Goal: Find specific page/section: Find specific page/section

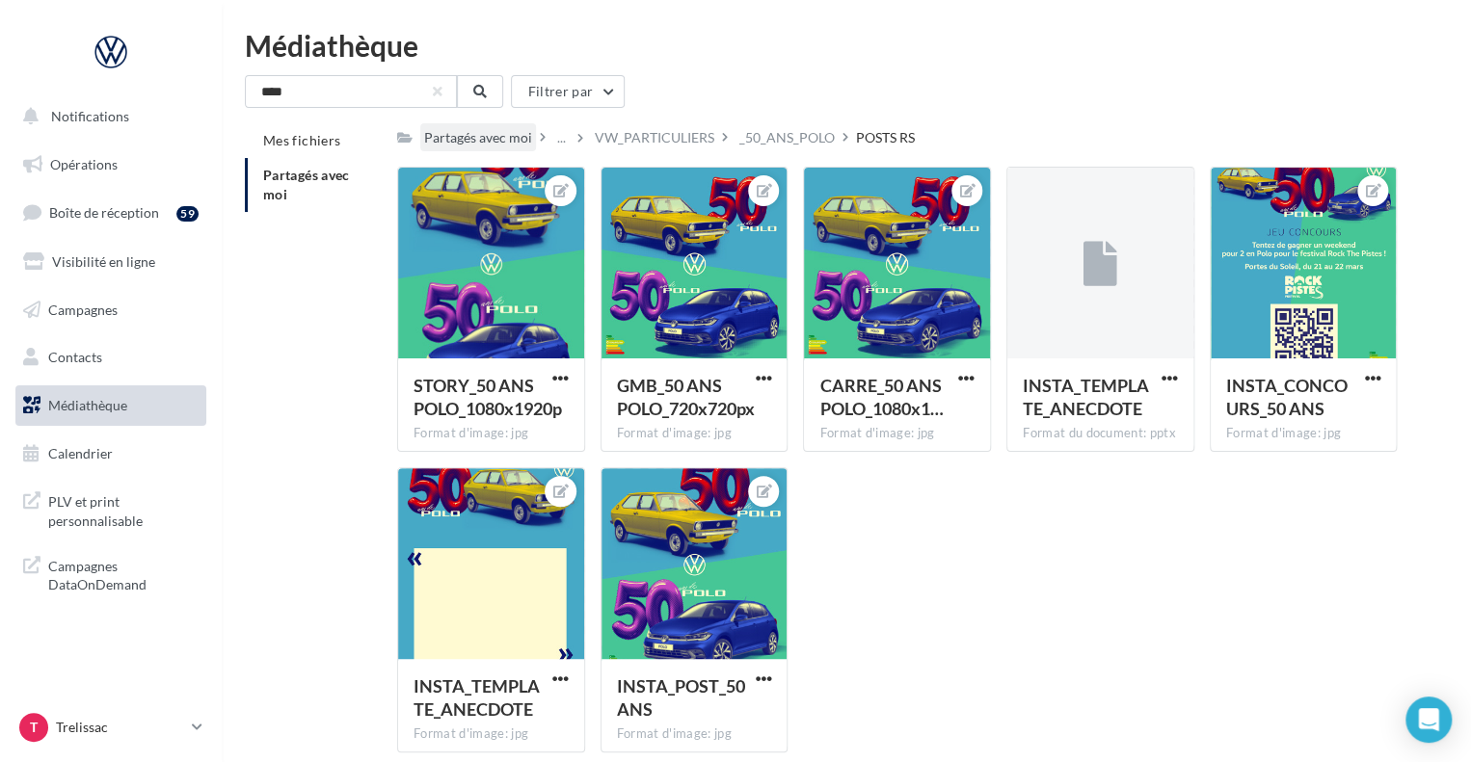
click at [501, 139] on div "Partagés avec moi" at bounding box center [478, 137] width 108 height 19
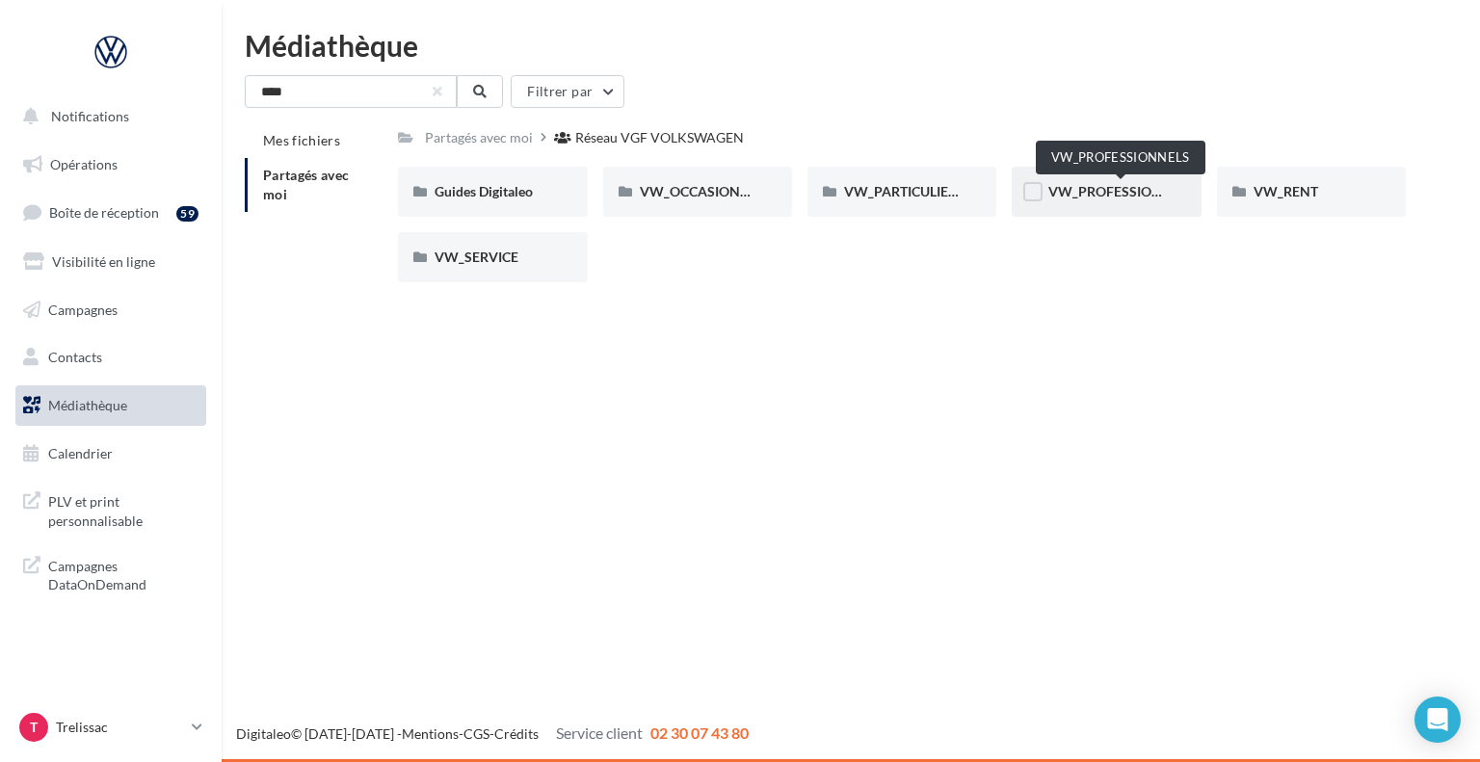
click at [1091, 185] on span "VW_PROFESSIONNELS" at bounding box center [1122, 191] width 146 height 16
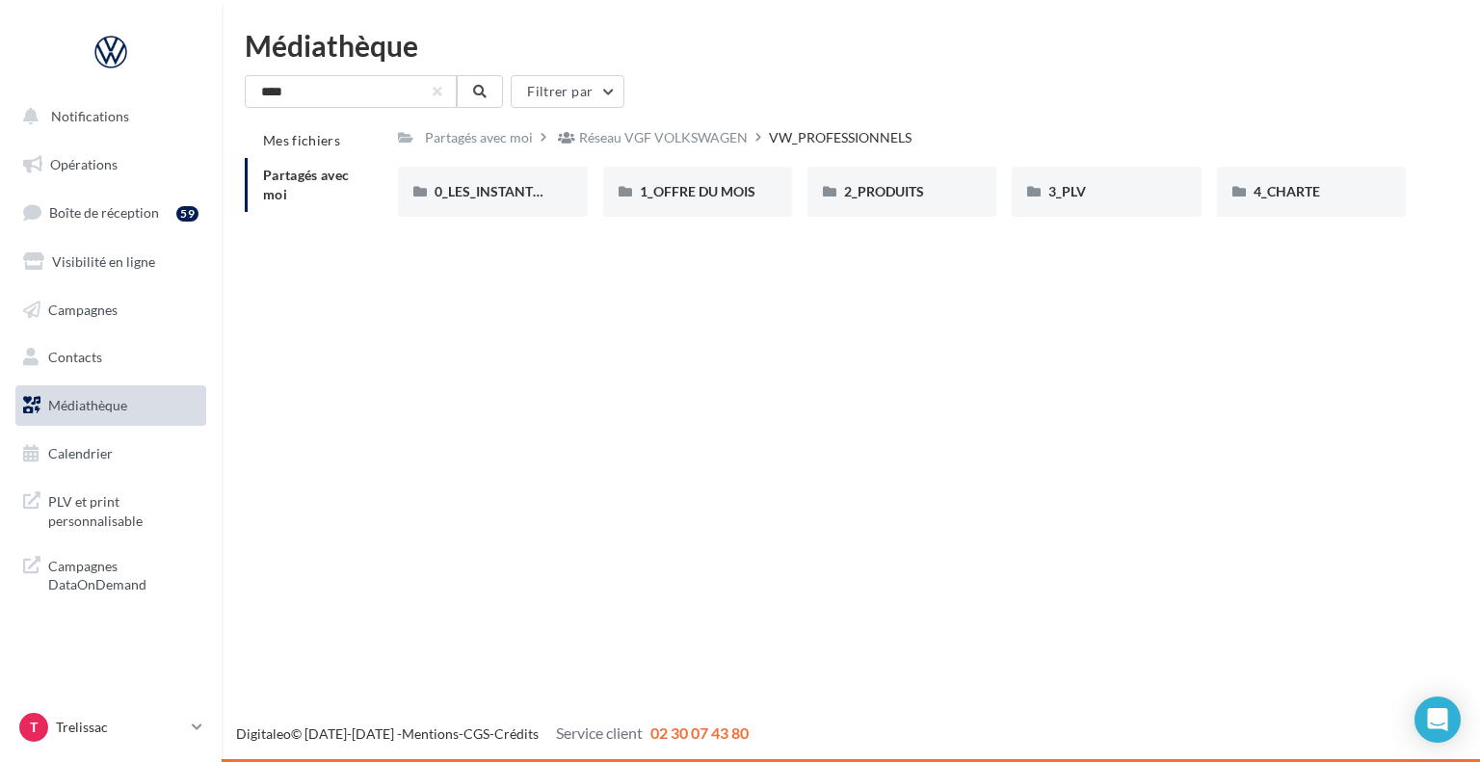
click at [1091, 185] on div "3_PLV" at bounding box center [1107, 191] width 116 height 19
click at [880, 176] on div "Flying banner" at bounding box center [902, 192] width 189 height 50
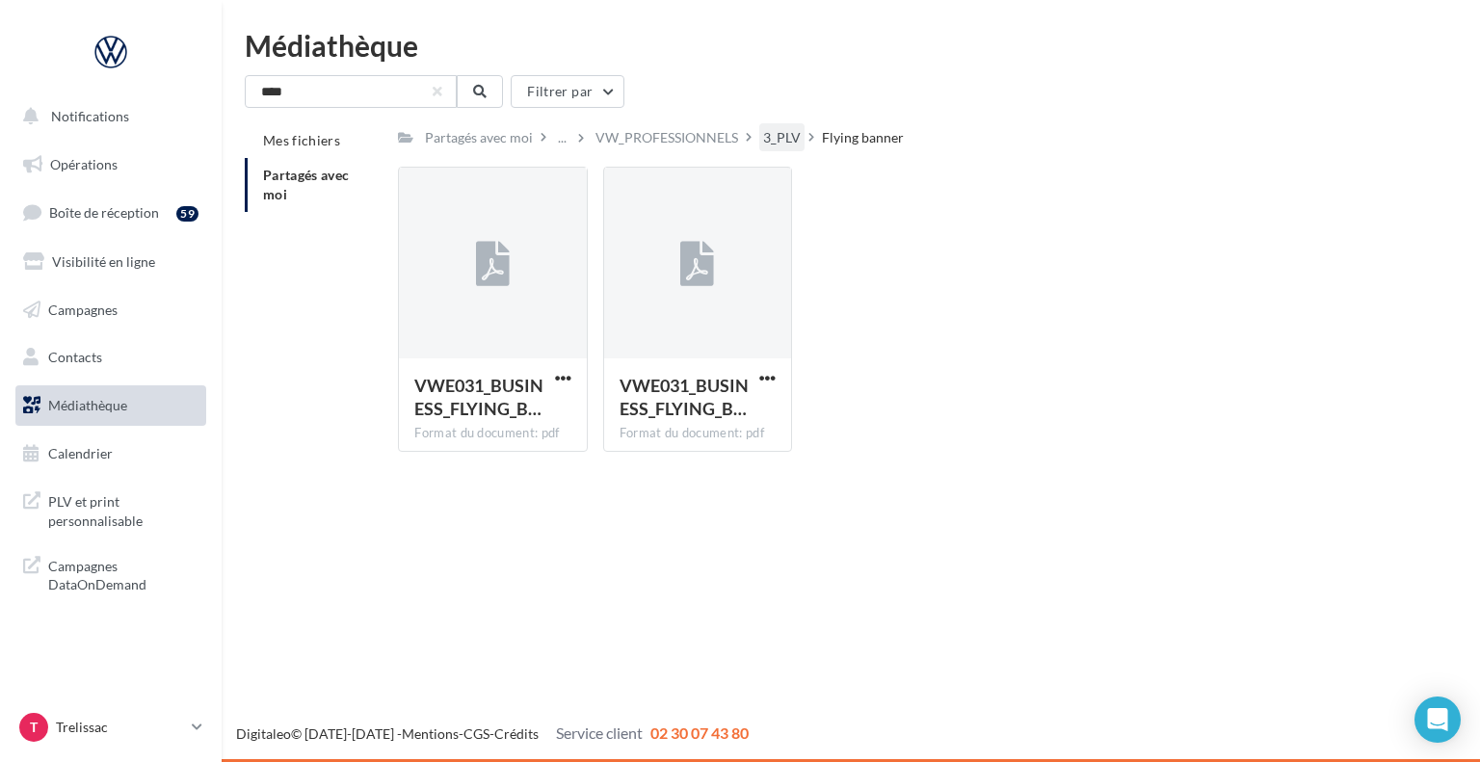
click at [770, 136] on div "3_PLV" at bounding box center [782, 137] width 38 height 19
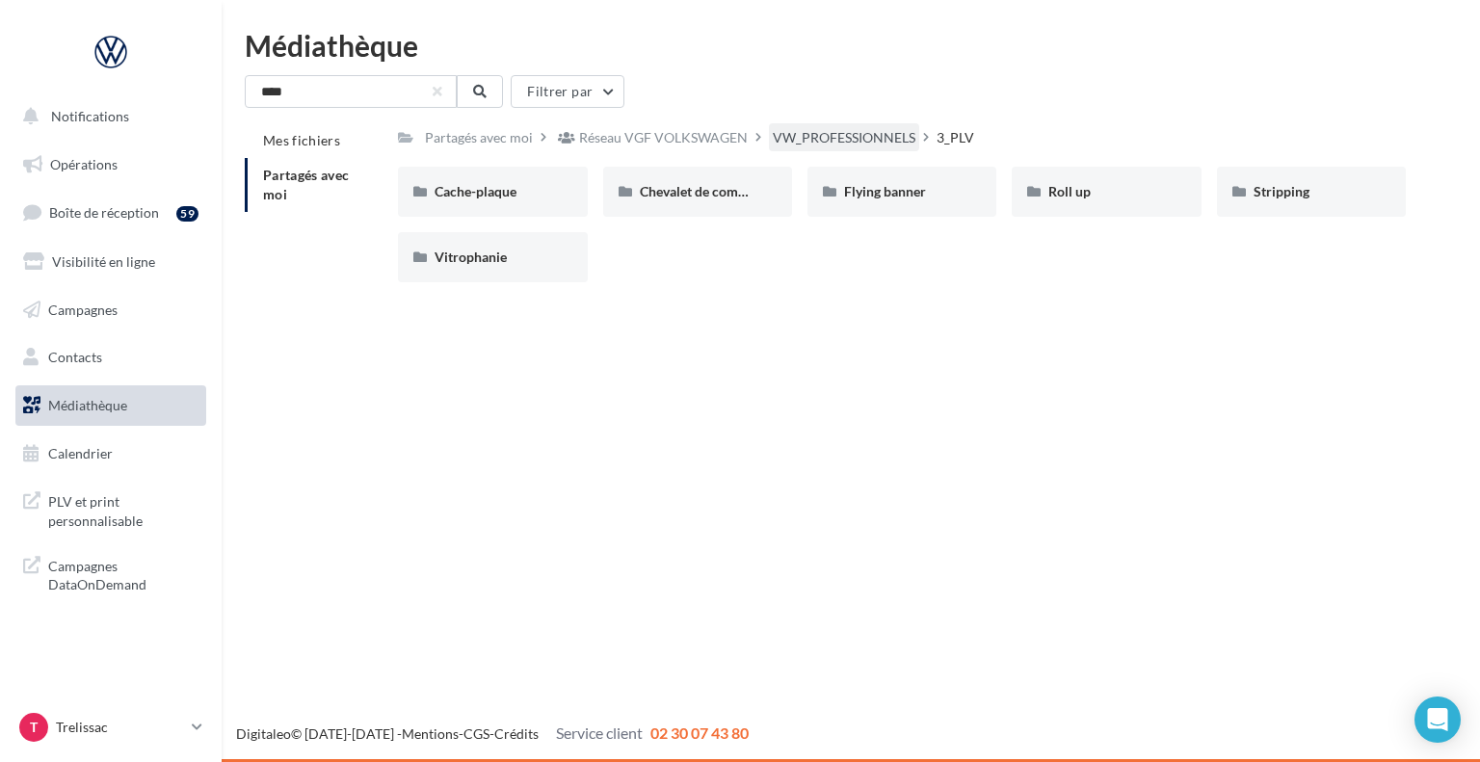
click at [812, 143] on div "VW_PROFESSIONNELS" at bounding box center [844, 137] width 143 height 19
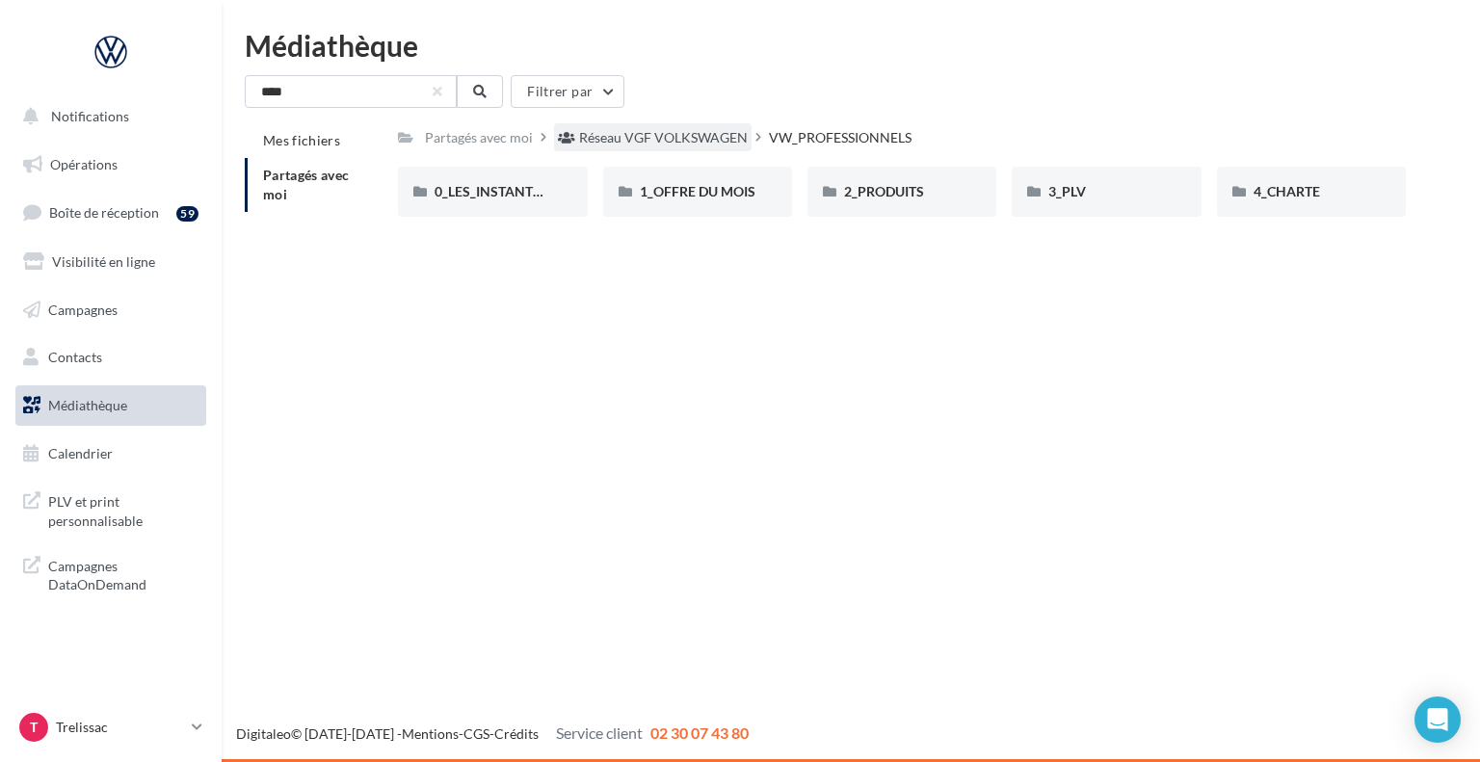
click at [675, 137] on div "Réseau VGF VOLKSWAGEN" at bounding box center [663, 137] width 169 height 19
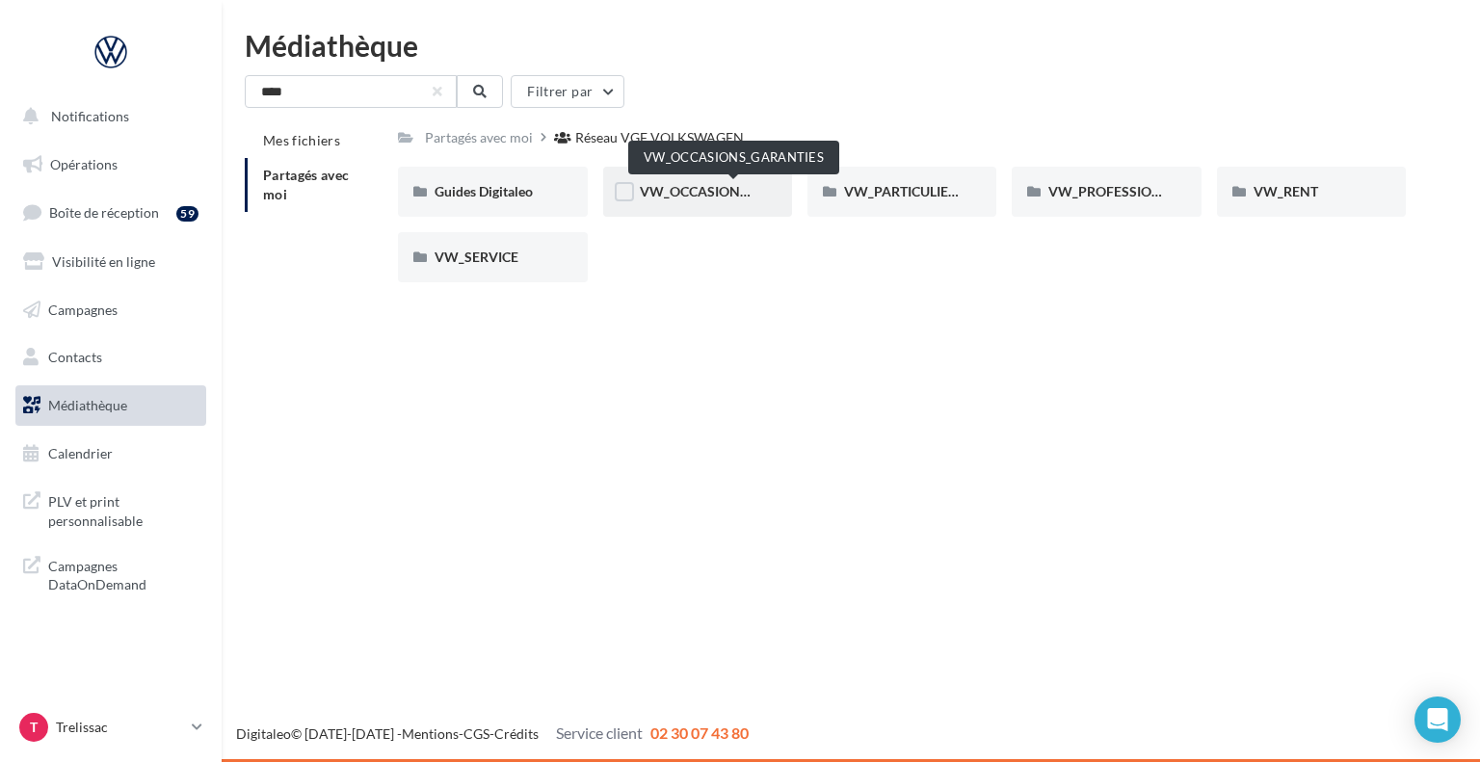
click at [690, 198] on span "VW_OCCASIONS_GARANTIES" at bounding box center [734, 191] width 189 height 16
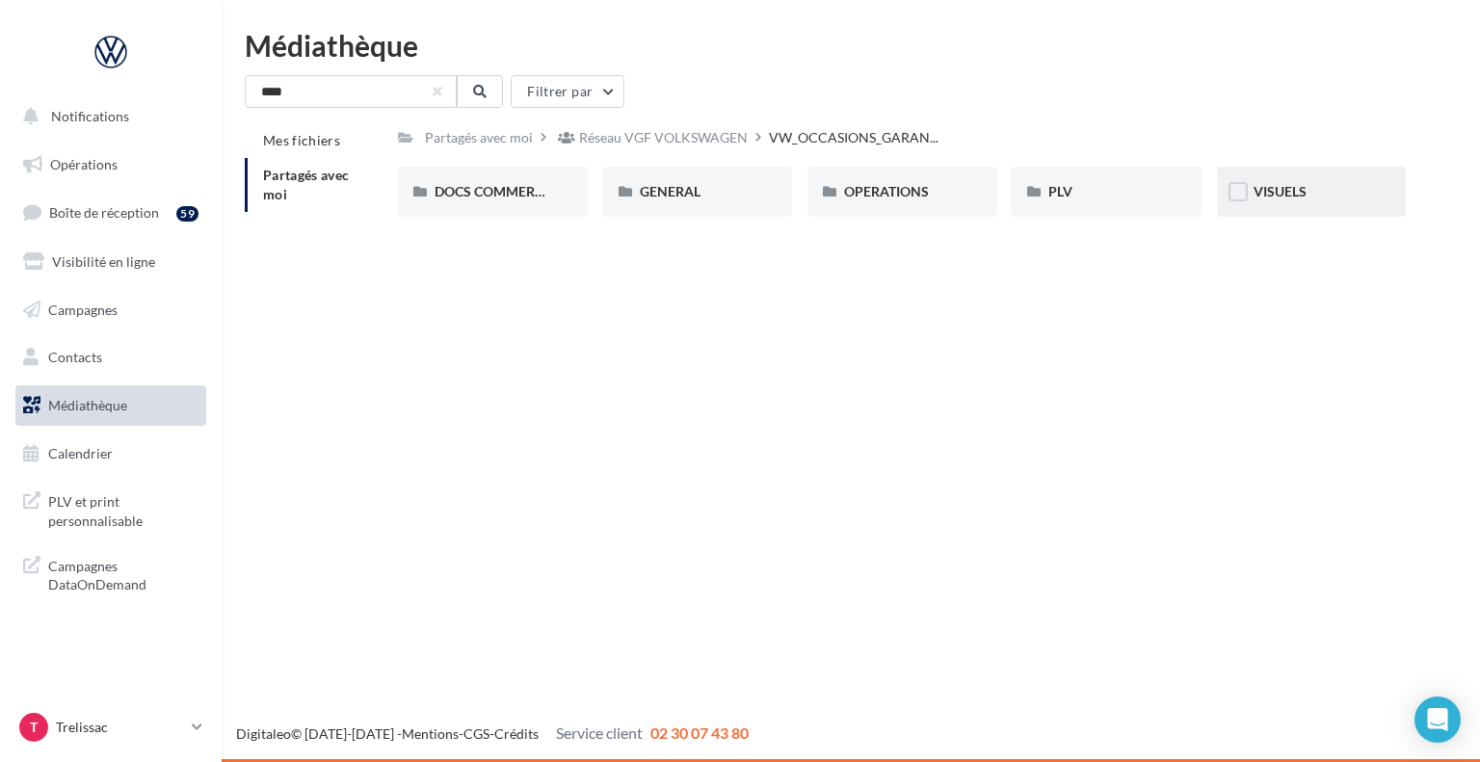
click at [1245, 177] on div "VISUELS" at bounding box center [1311, 192] width 189 height 50
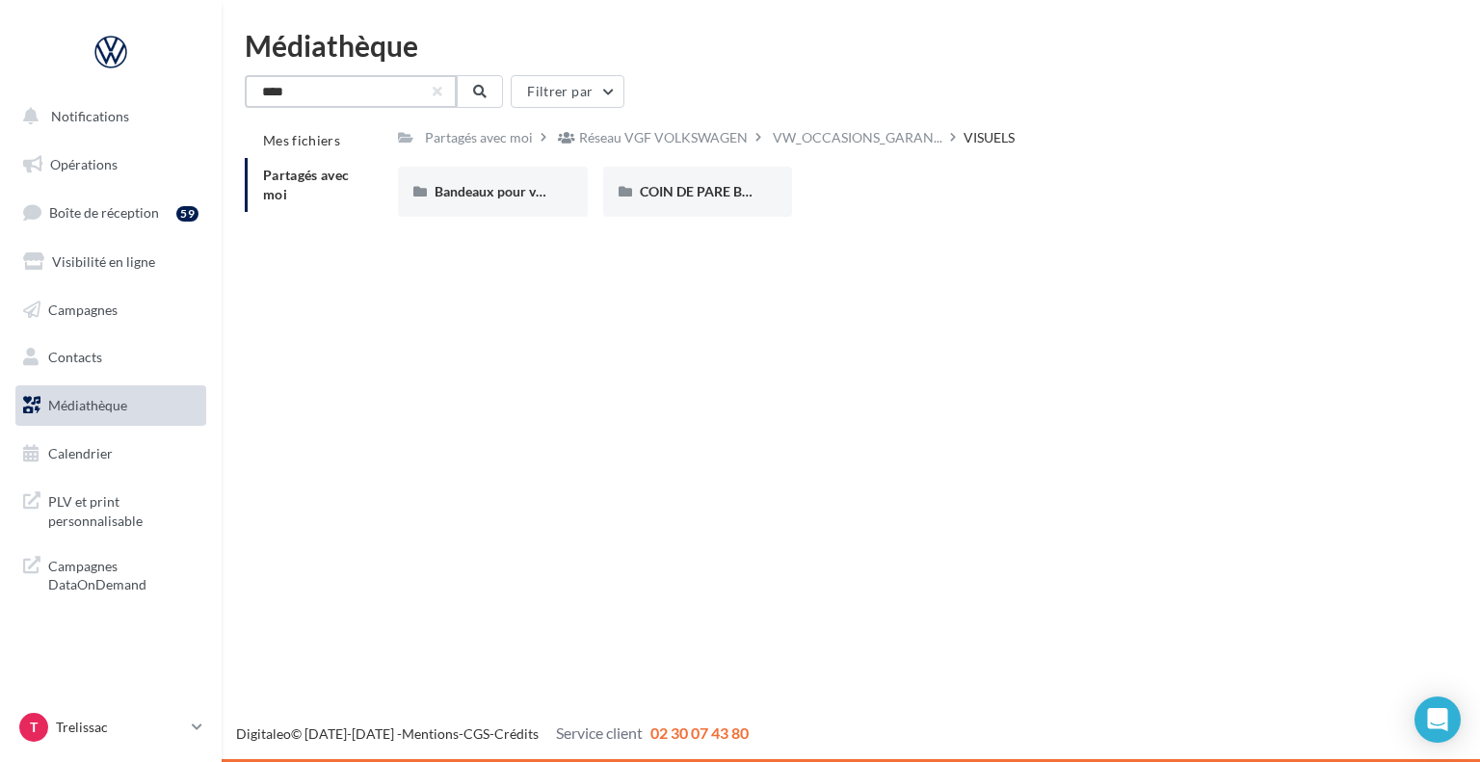
click at [409, 102] on input "****" at bounding box center [351, 91] width 212 height 33
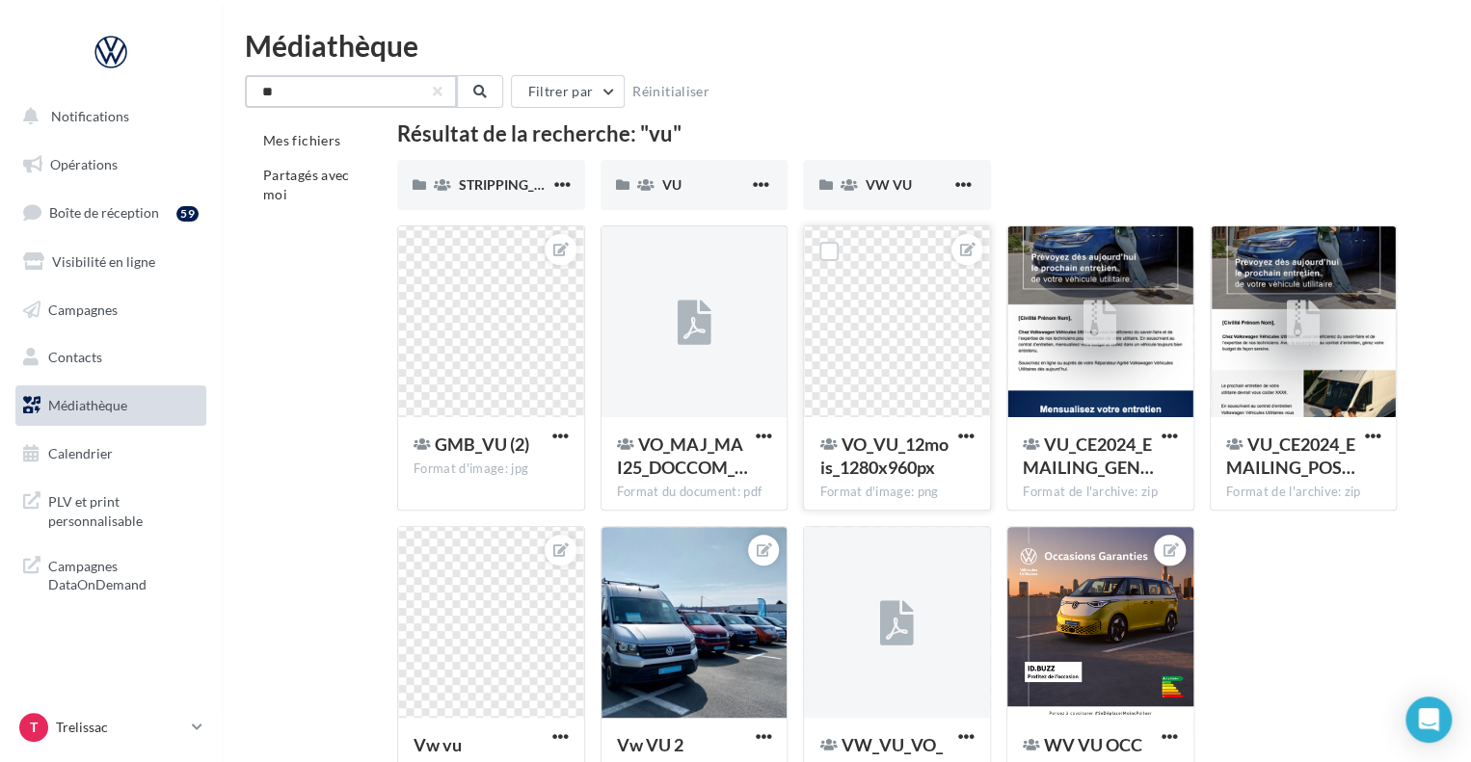
scroll to position [146, 0]
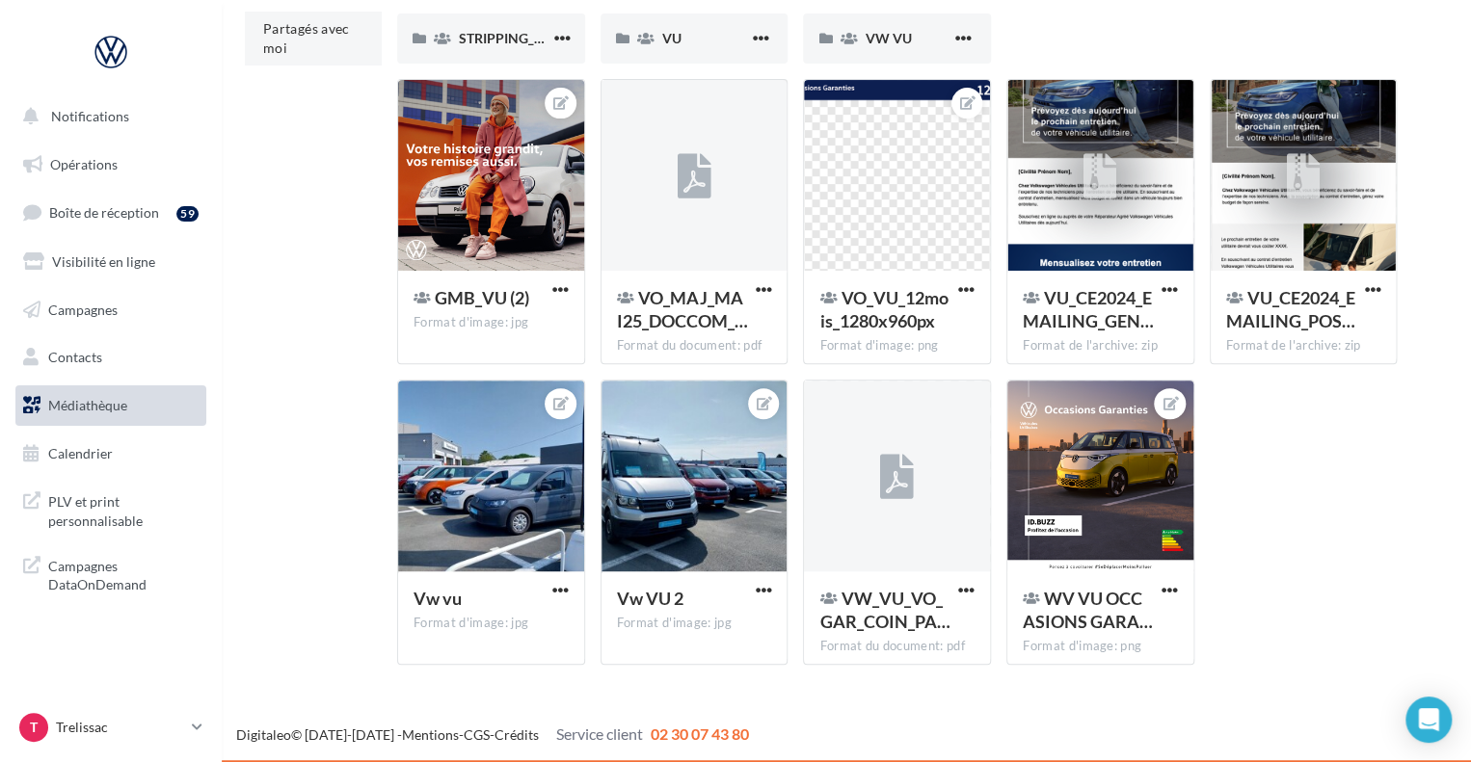
click at [335, 34] on span "Partagés avec moi" at bounding box center [306, 38] width 87 height 36
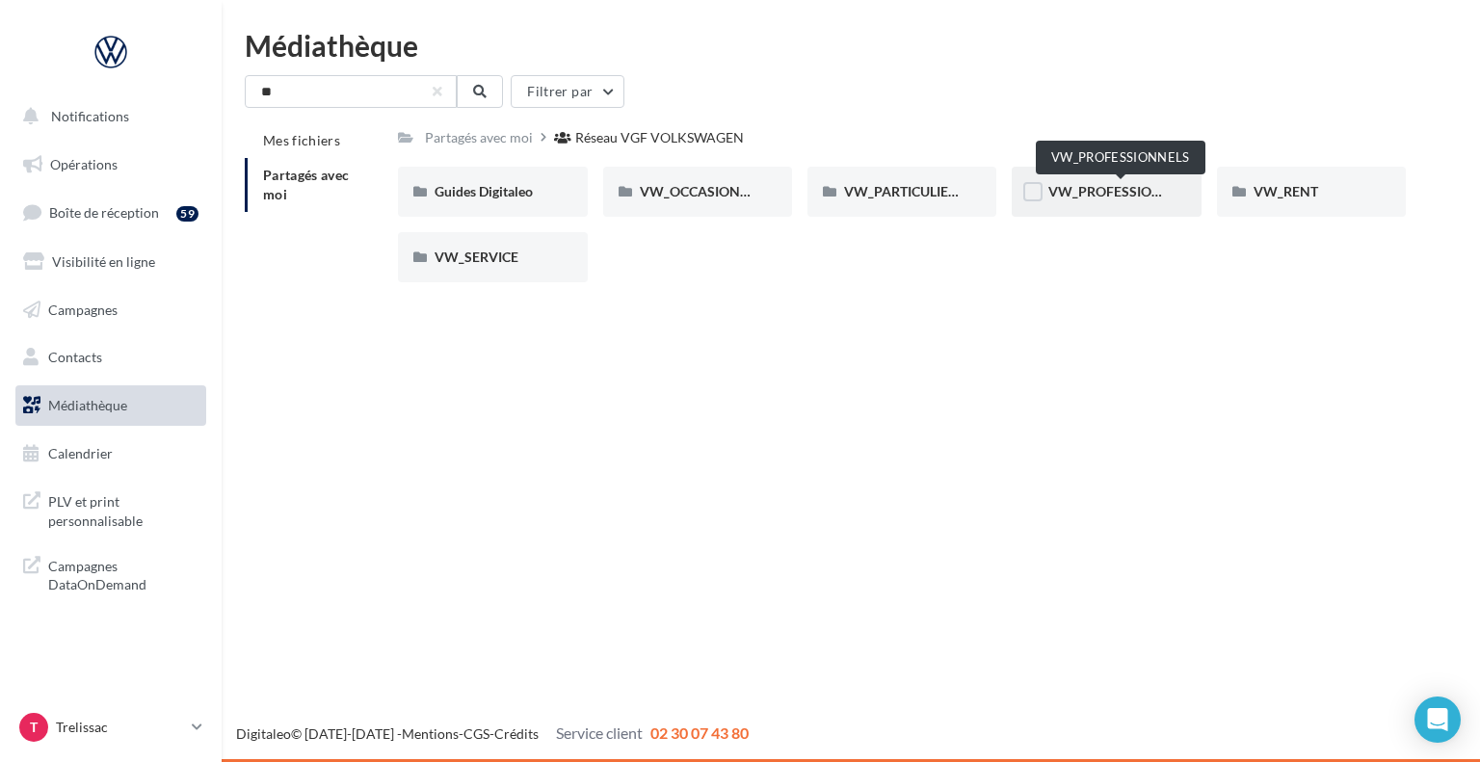
click at [1056, 185] on span "VW_PROFESSIONNELS" at bounding box center [1122, 191] width 146 height 16
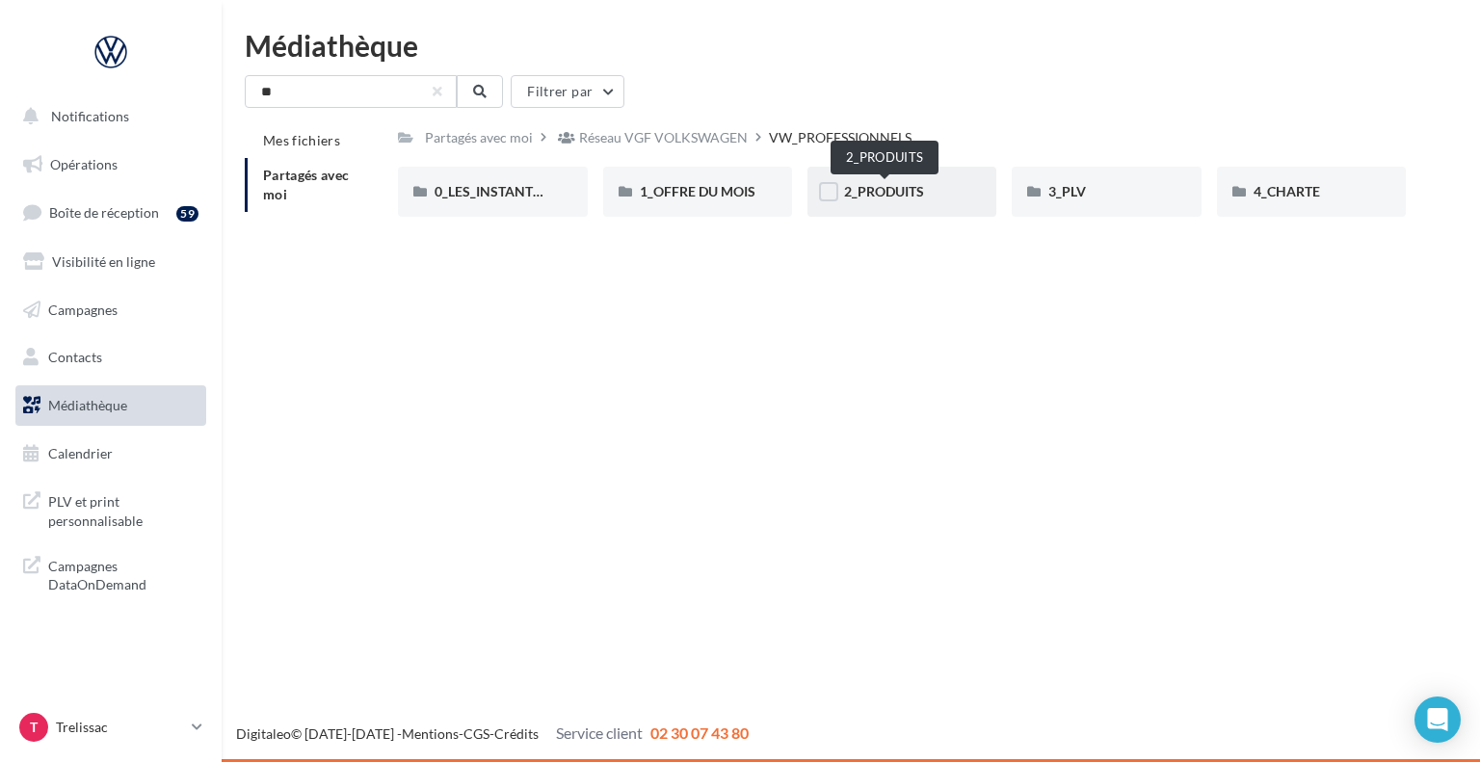
click at [891, 192] on span "2_PRODUITS" at bounding box center [884, 191] width 80 height 16
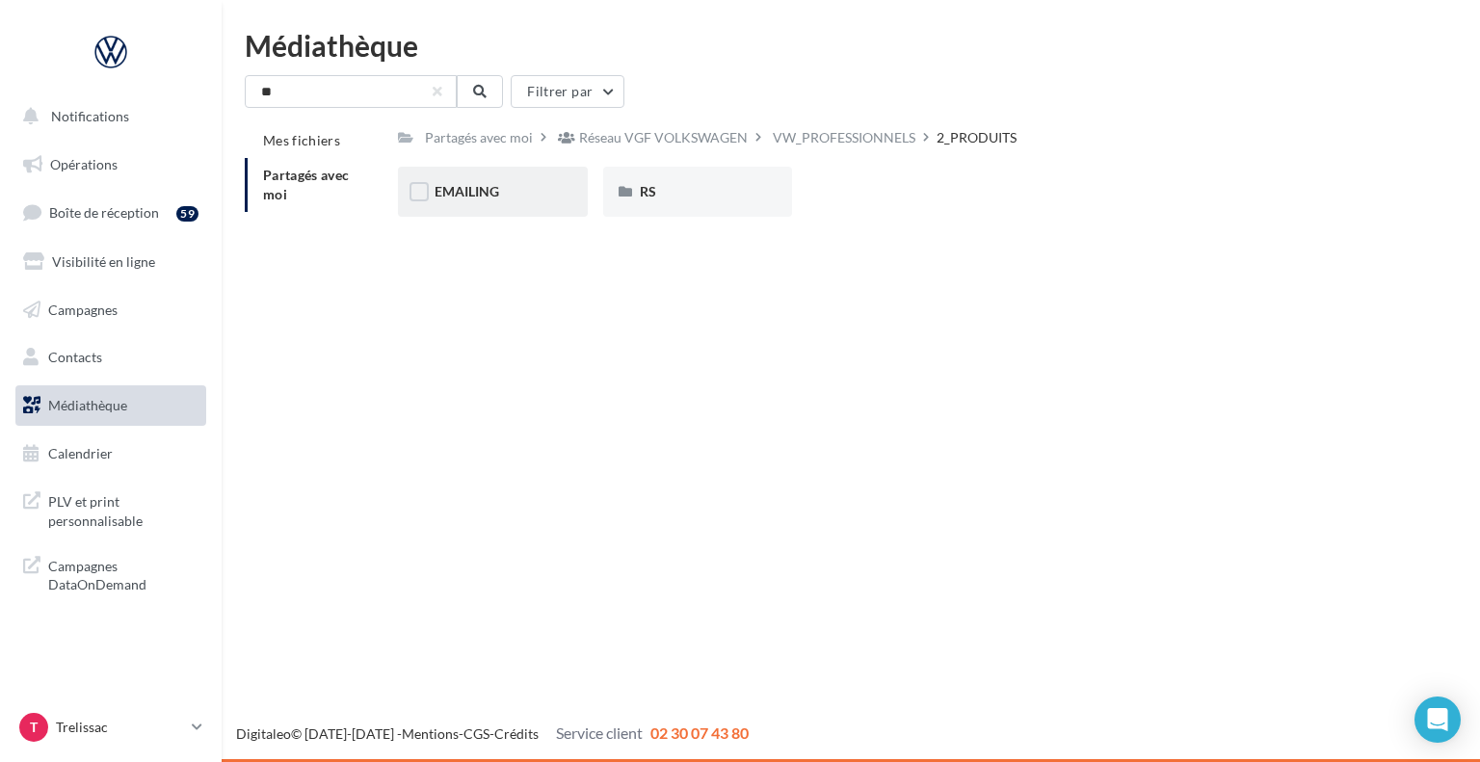
click at [541, 201] on div "EMAILING" at bounding box center [493, 191] width 116 height 19
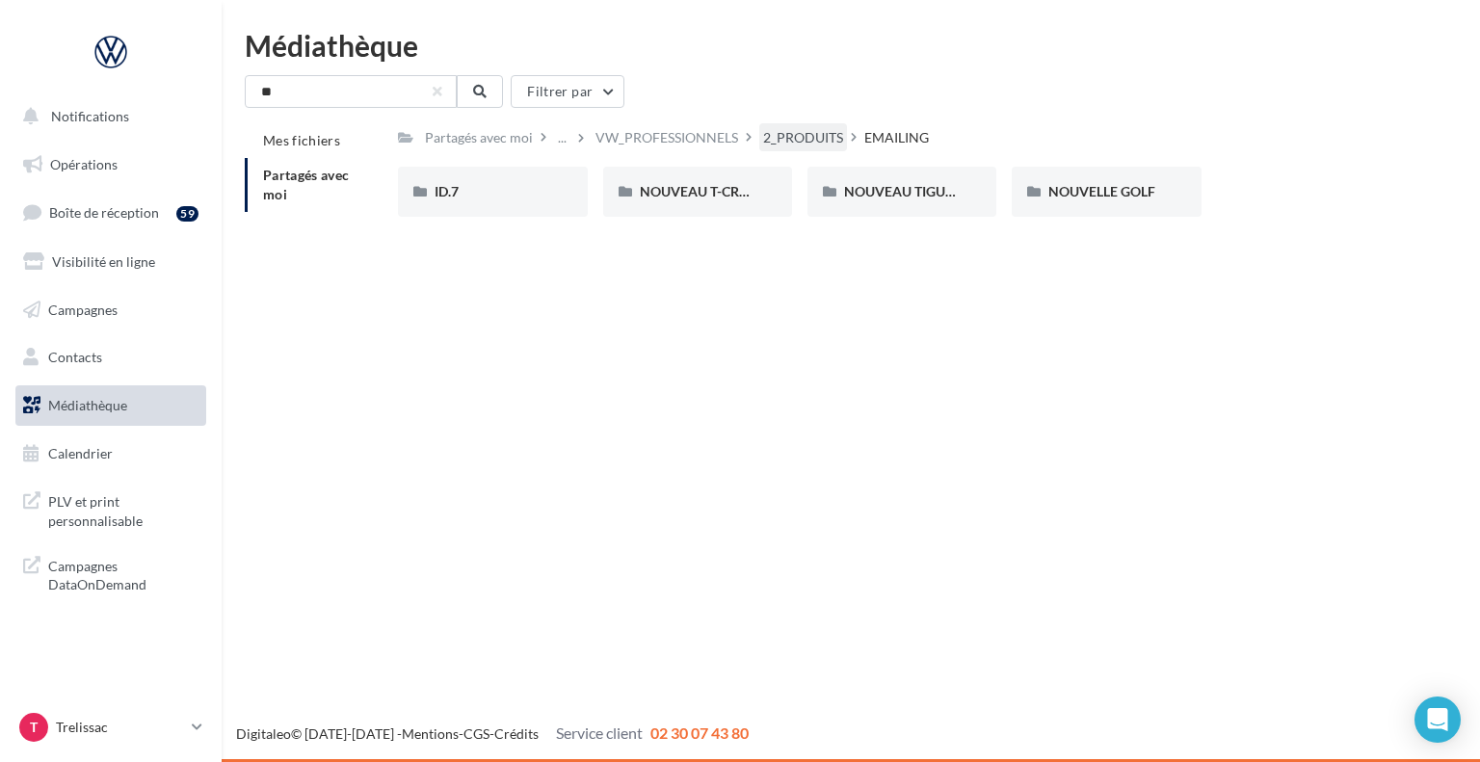
click at [781, 135] on div "2_PRODUITS" at bounding box center [803, 137] width 80 height 19
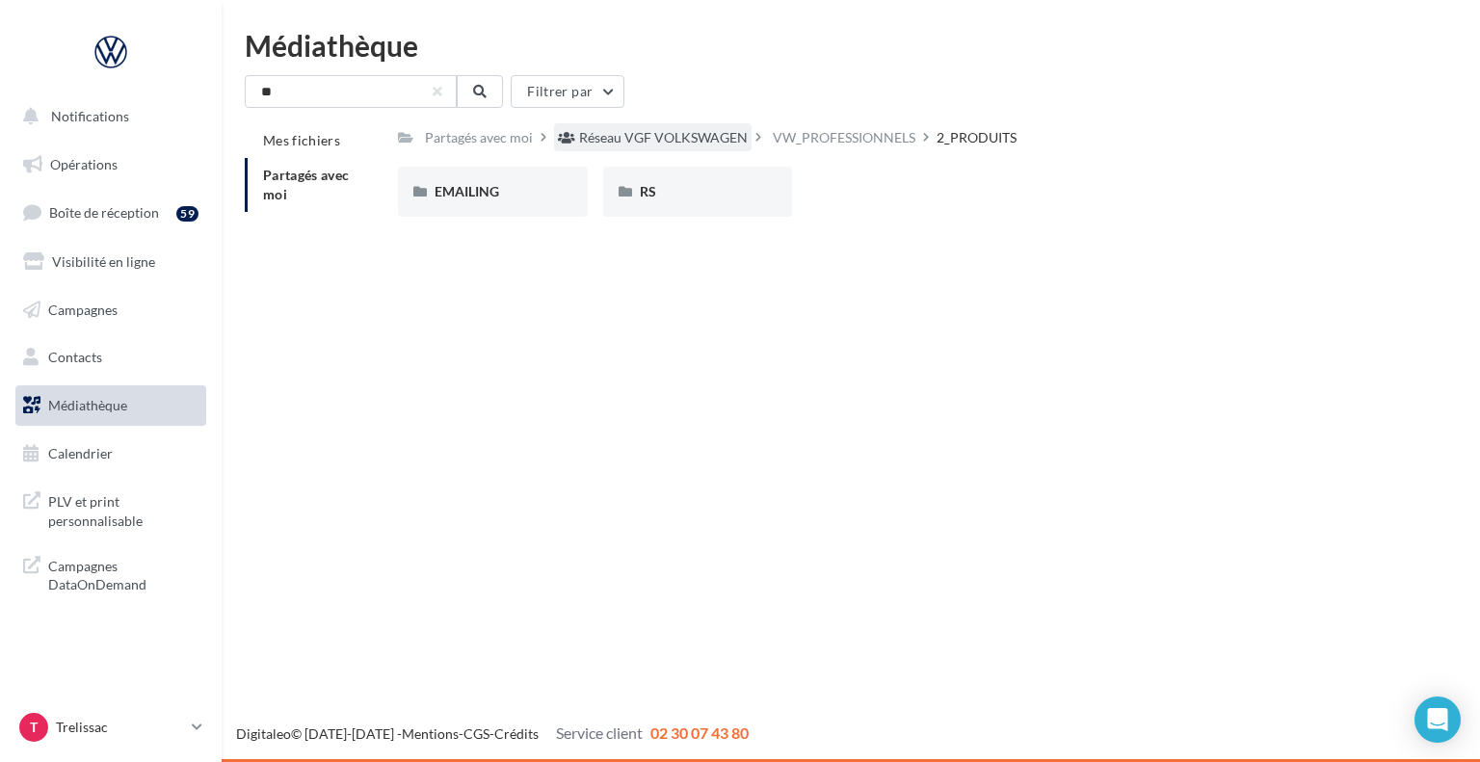
click at [713, 134] on div "Réseau VGF VOLKSWAGEN" at bounding box center [663, 137] width 169 height 19
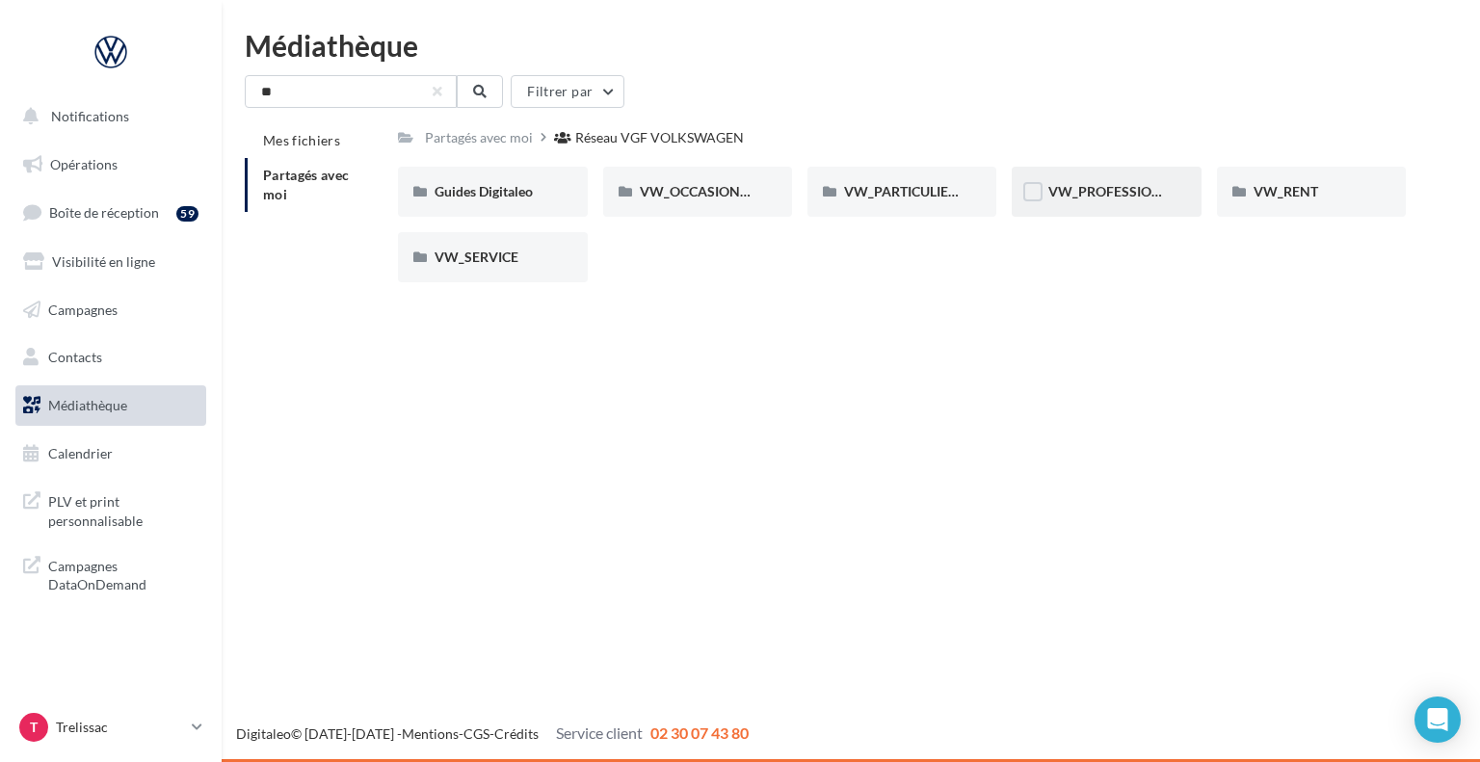
click at [1129, 210] on div "VW_PROFESSIONNELS" at bounding box center [1106, 192] width 189 height 50
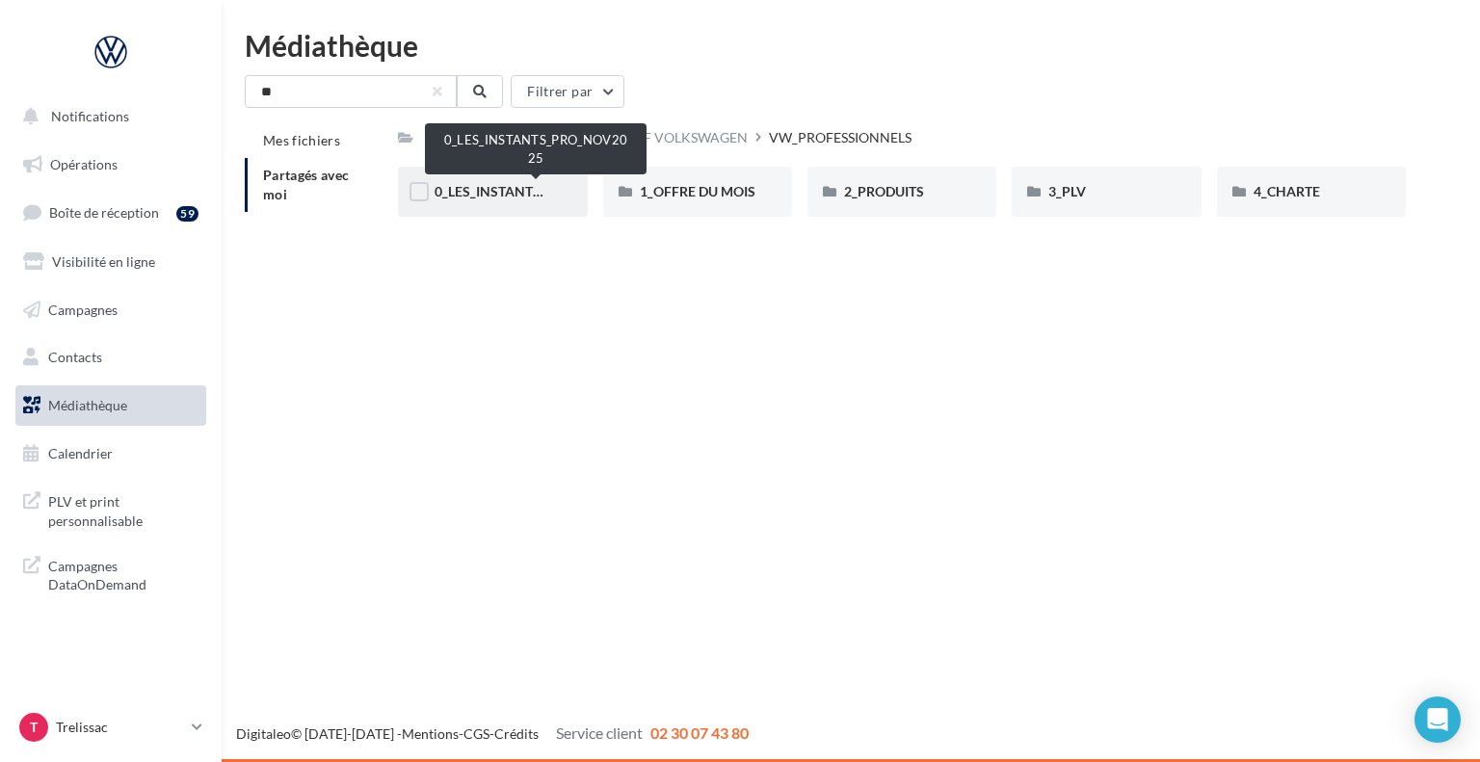
click at [544, 196] on span "0_LES_INSTANTS_PRO_NOV2025" at bounding box center [538, 191] width 207 height 16
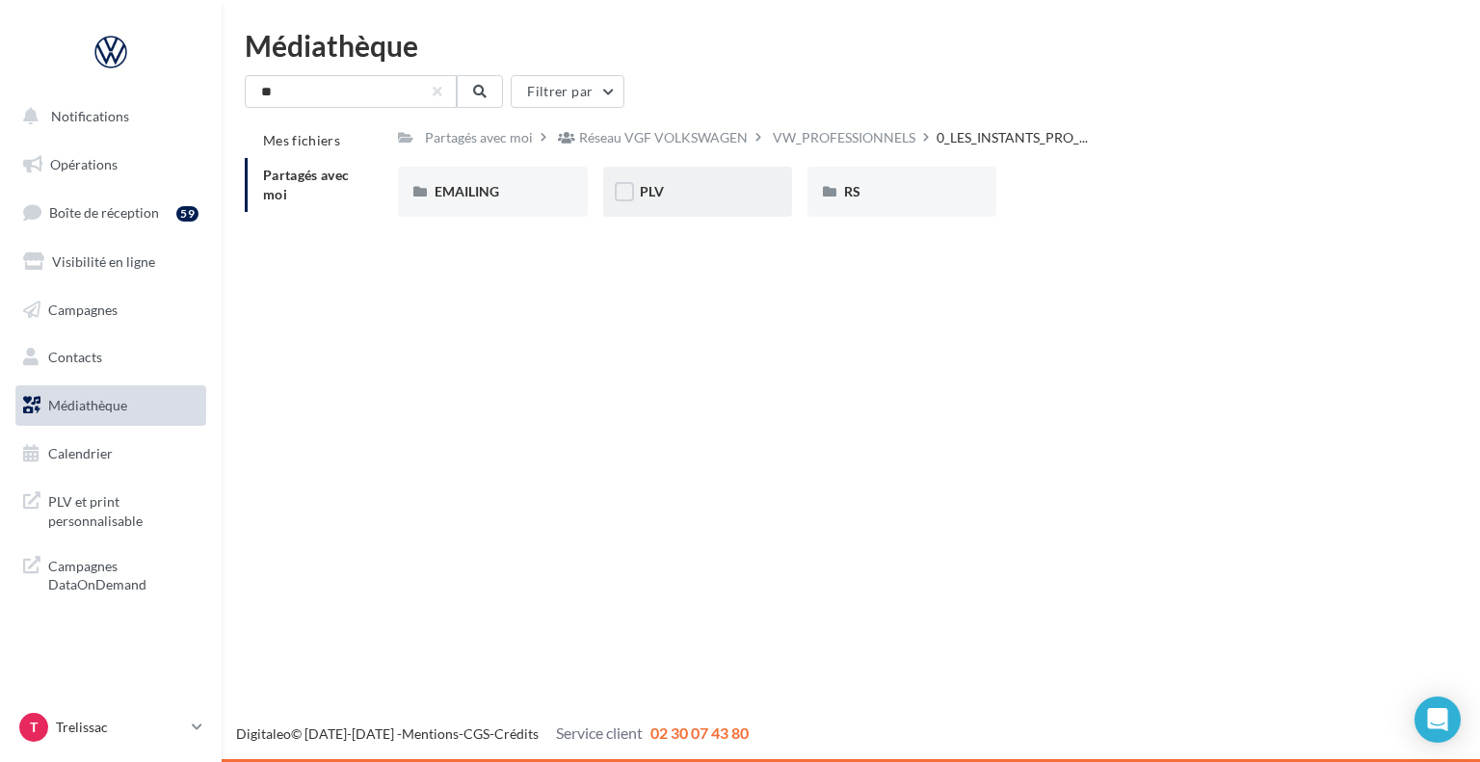
click at [701, 179] on div "PLV" at bounding box center [697, 192] width 189 height 50
click at [666, 120] on div "** Filtrer par Mes fichiers Partagés avec moi Partagés avec moi ... VW_PROFESSI…" at bounding box center [851, 159] width 1212 height 168
click at [664, 144] on div "VW_PROFESSIONNELS" at bounding box center [667, 137] width 143 height 19
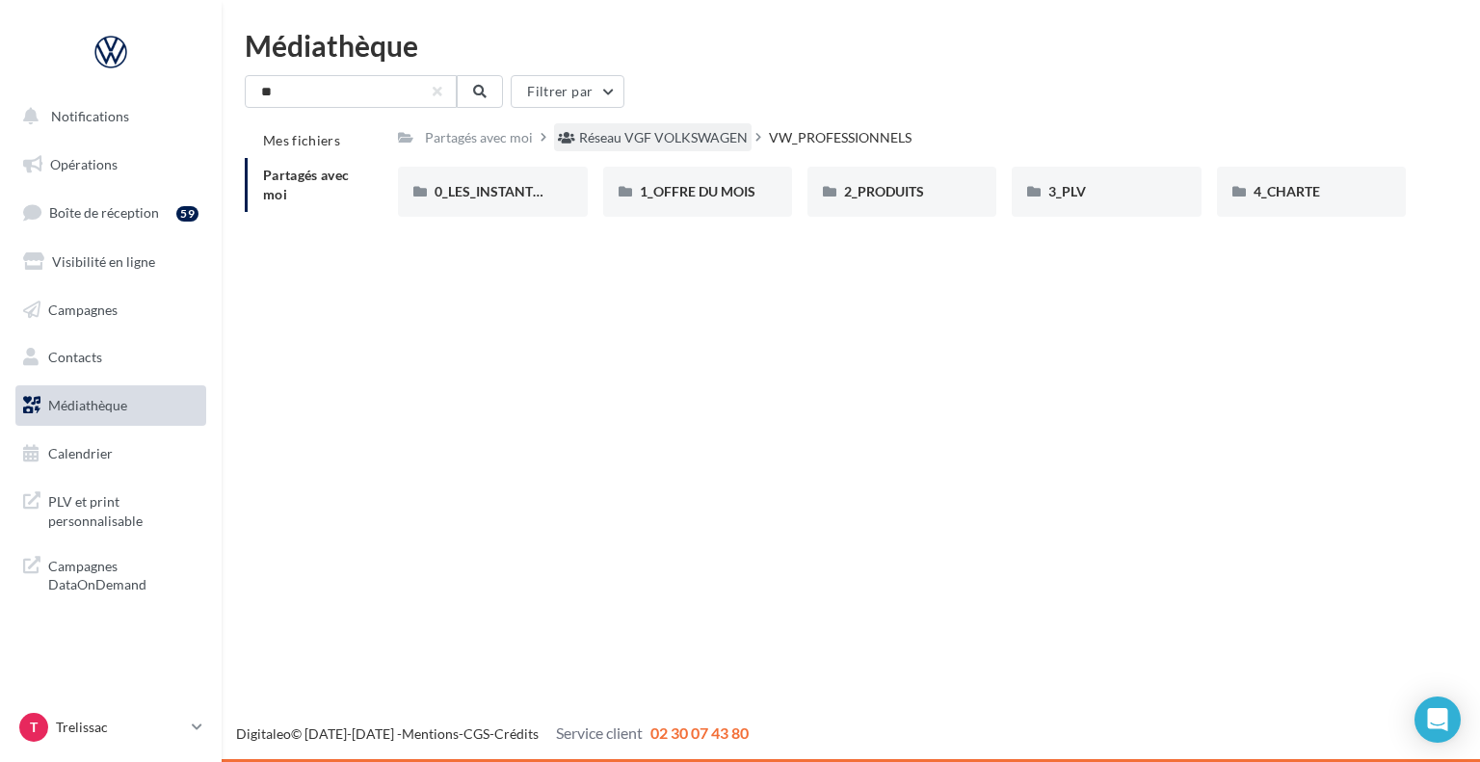
click at [716, 142] on div "Réseau VGF VOLKSWAGEN" at bounding box center [663, 137] width 169 height 19
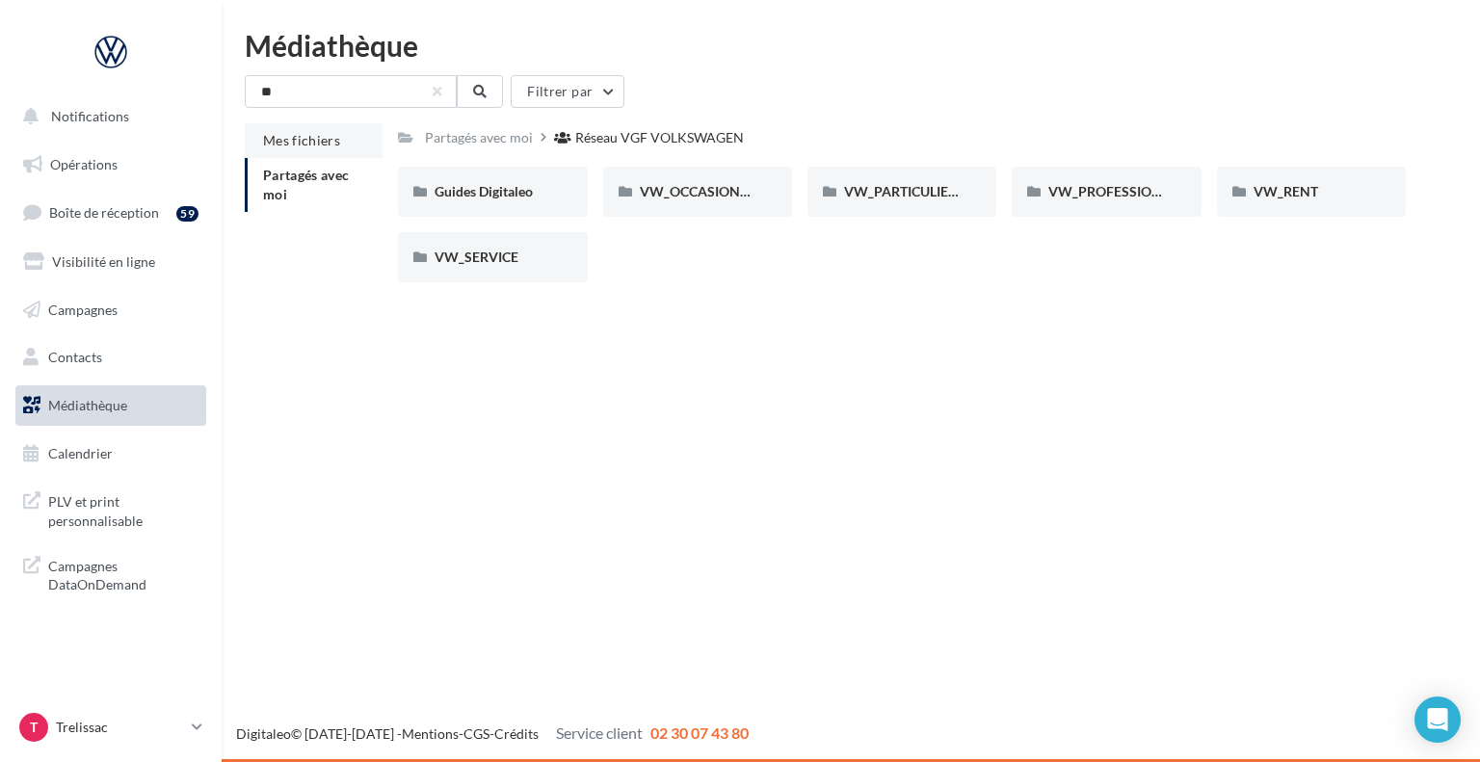
click at [324, 140] on span "Mes fichiers" at bounding box center [301, 140] width 77 height 16
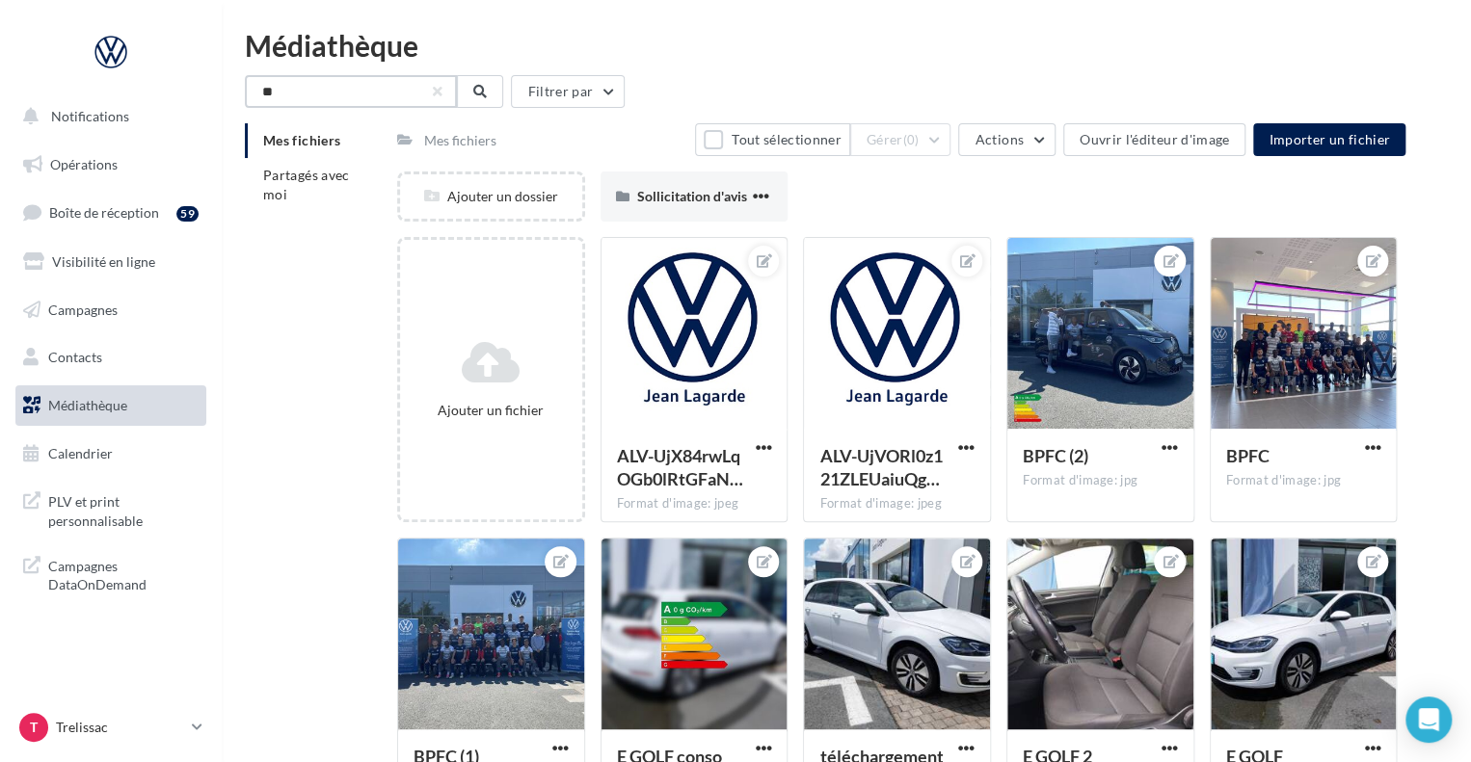
click at [364, 97] on input "**" at bounding box center [351, 91] width 212 height 33
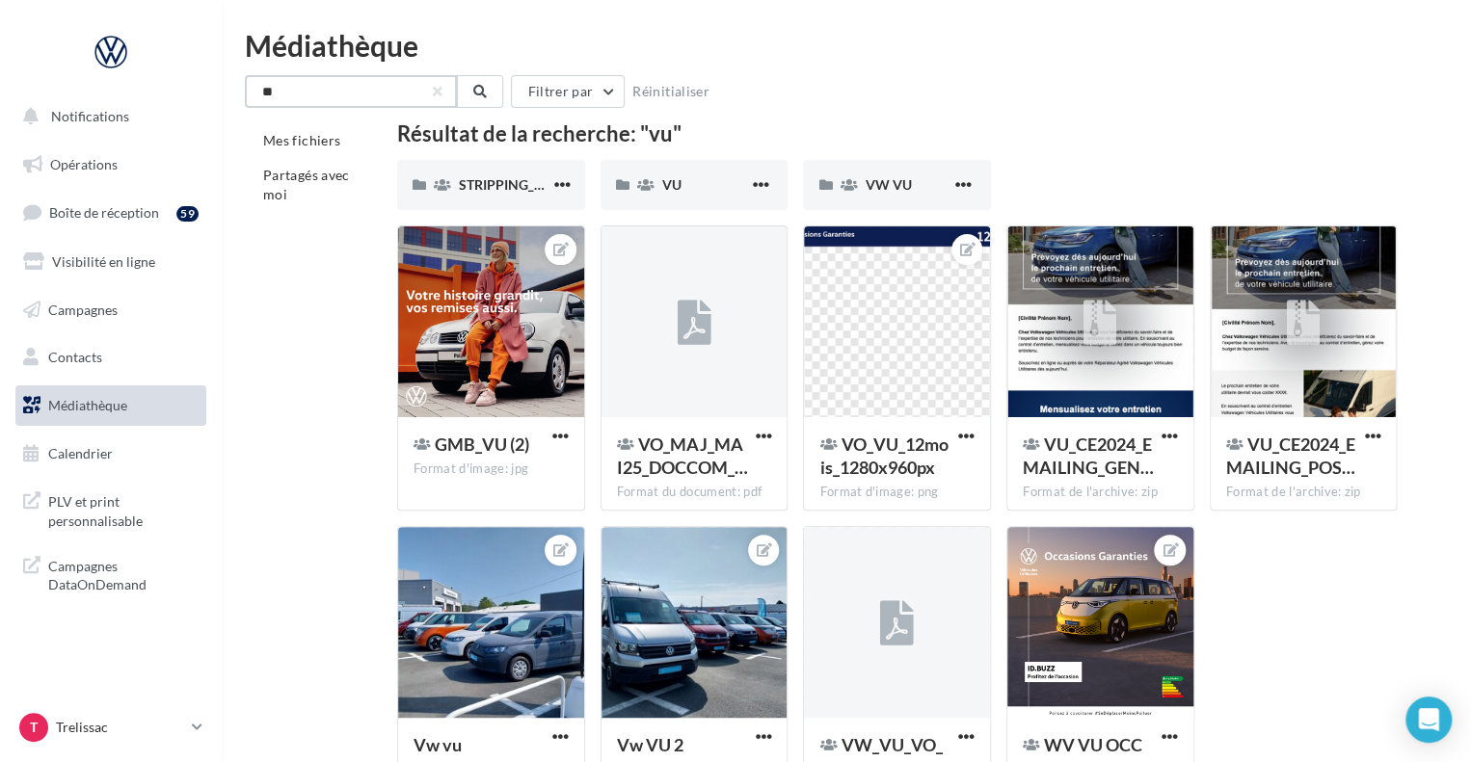
type input "*"
click at [334, 188] on li "Partagés avec moi" at bounding box center [313, 185] width 137 height 54
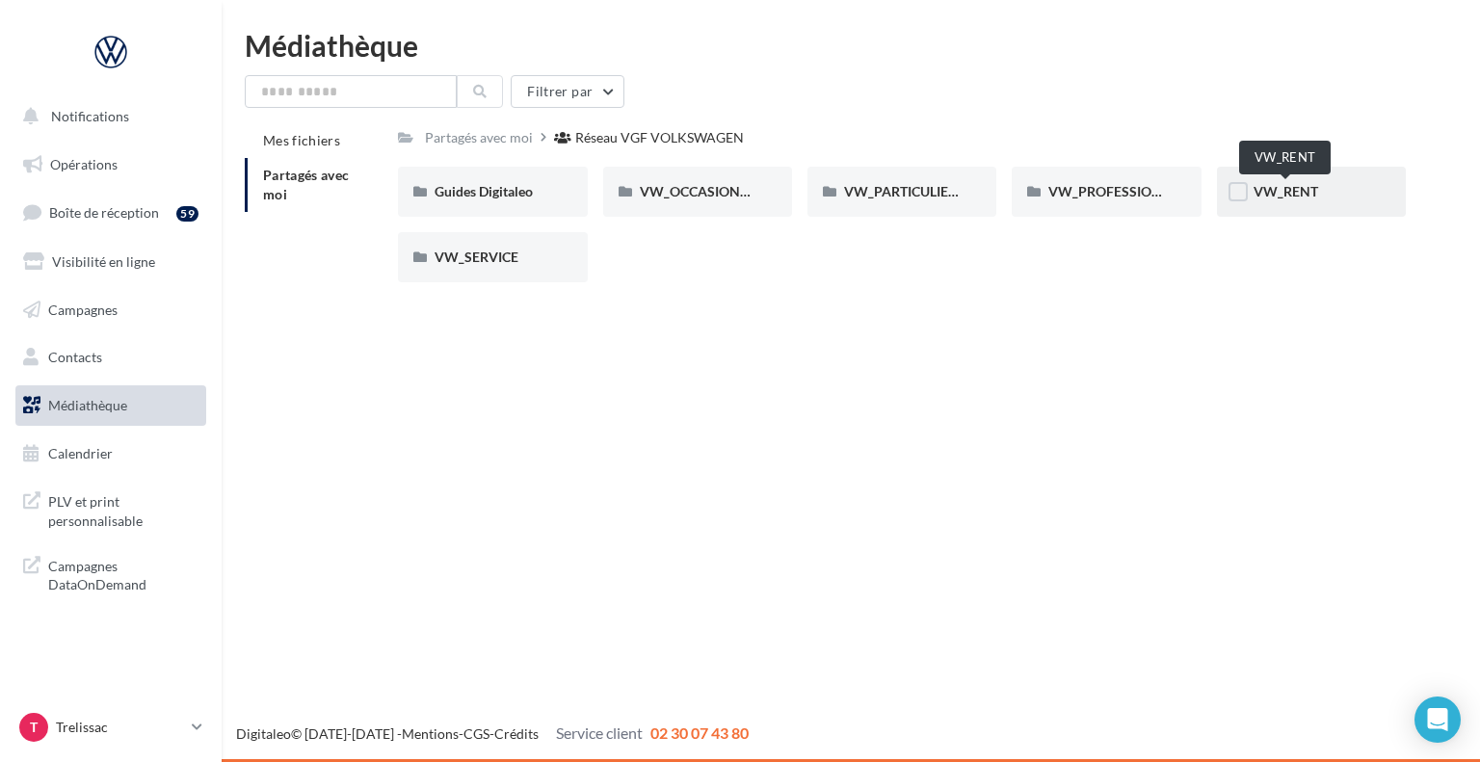
click at [1276, 192] on span "VW_RENT" at bounding box center [1286, 191] width 65 height 16
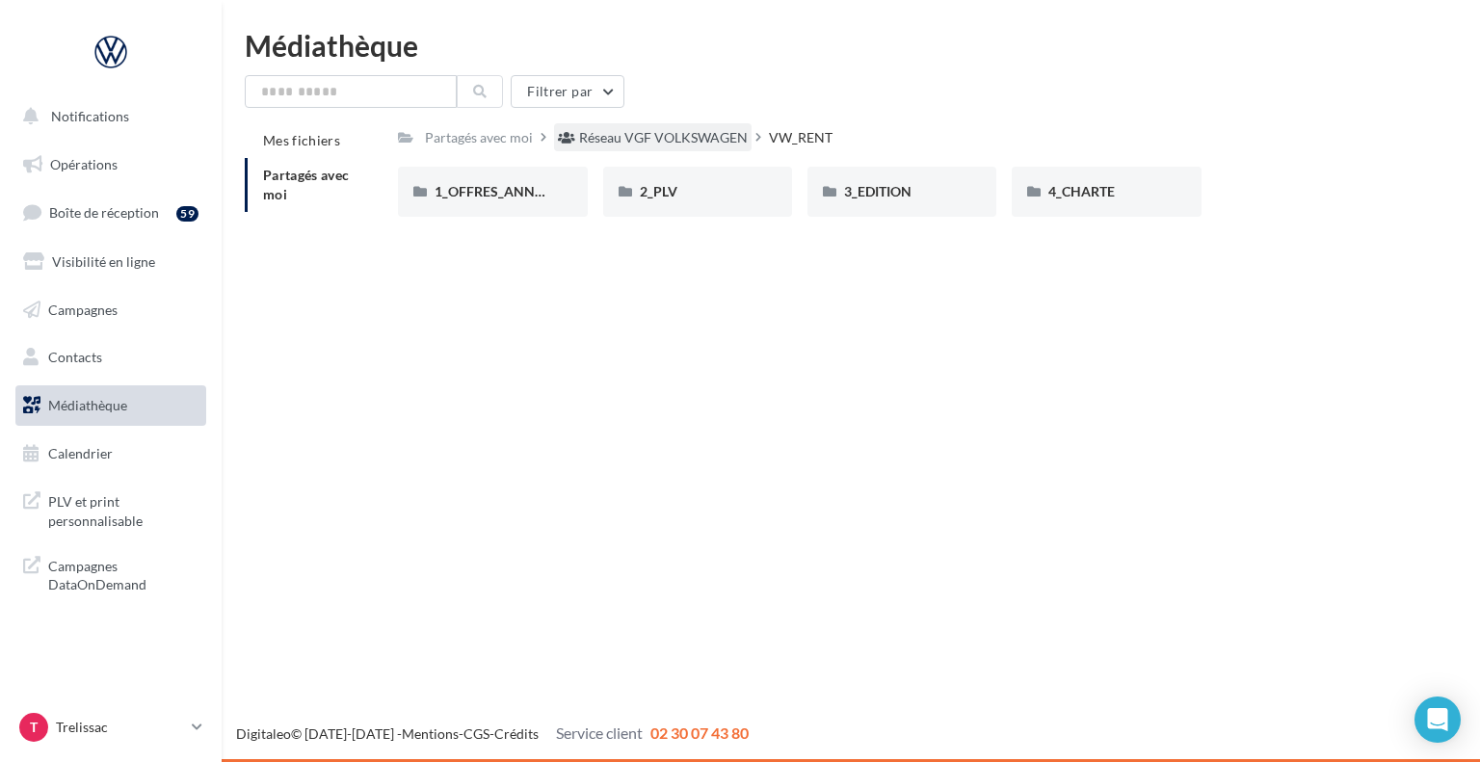
click at [636, 134] on div "Réseau VGF VOLKSWAGEN" at bounding box center [663, 137] width 169 height 19
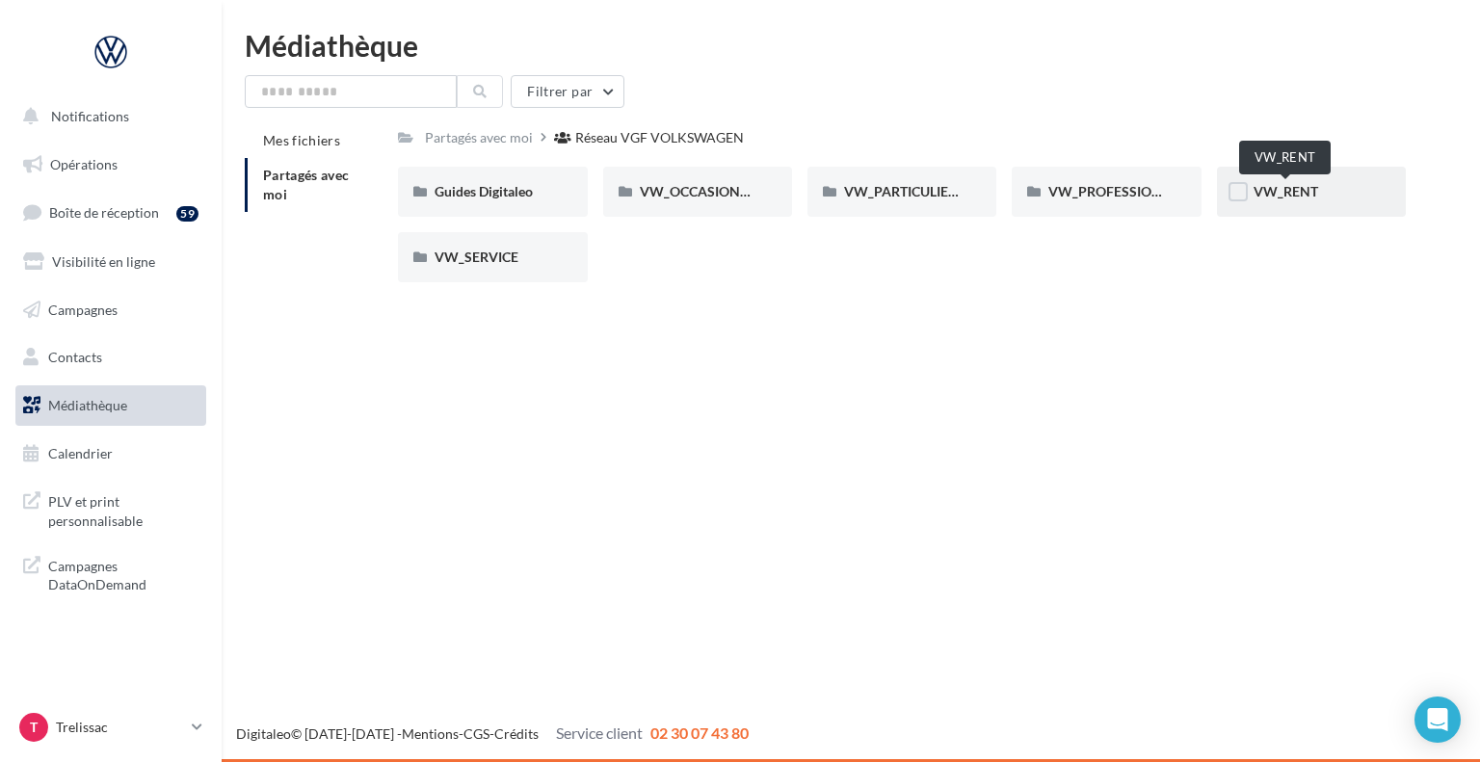
click at [1268, 190] on span "VW_RENT" at bounding box center [1286, 191] width 65 height 16
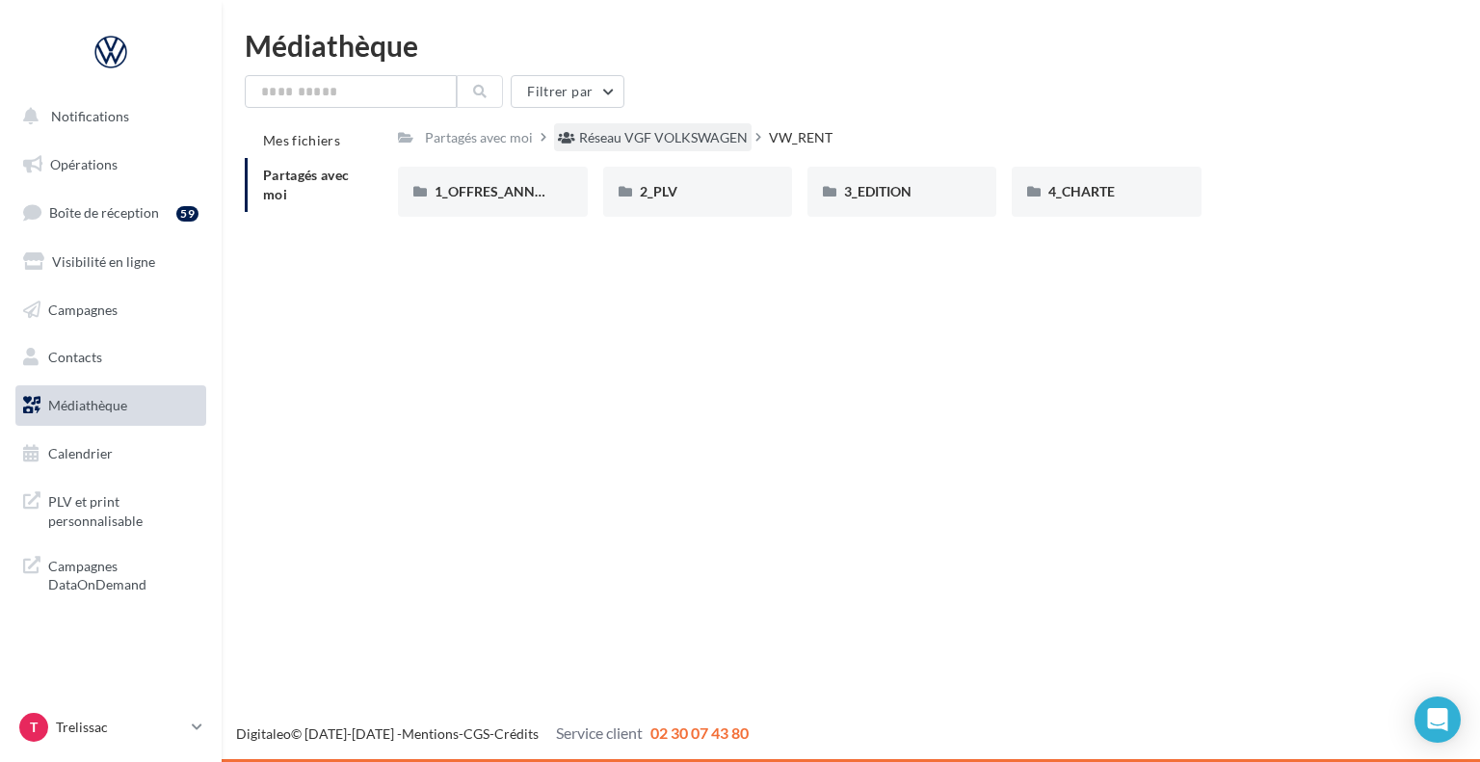
click at [594, 141] on div "Réseau VGF VOLKSWAGEN" at bounding box center [663, 137] width 169 height 19
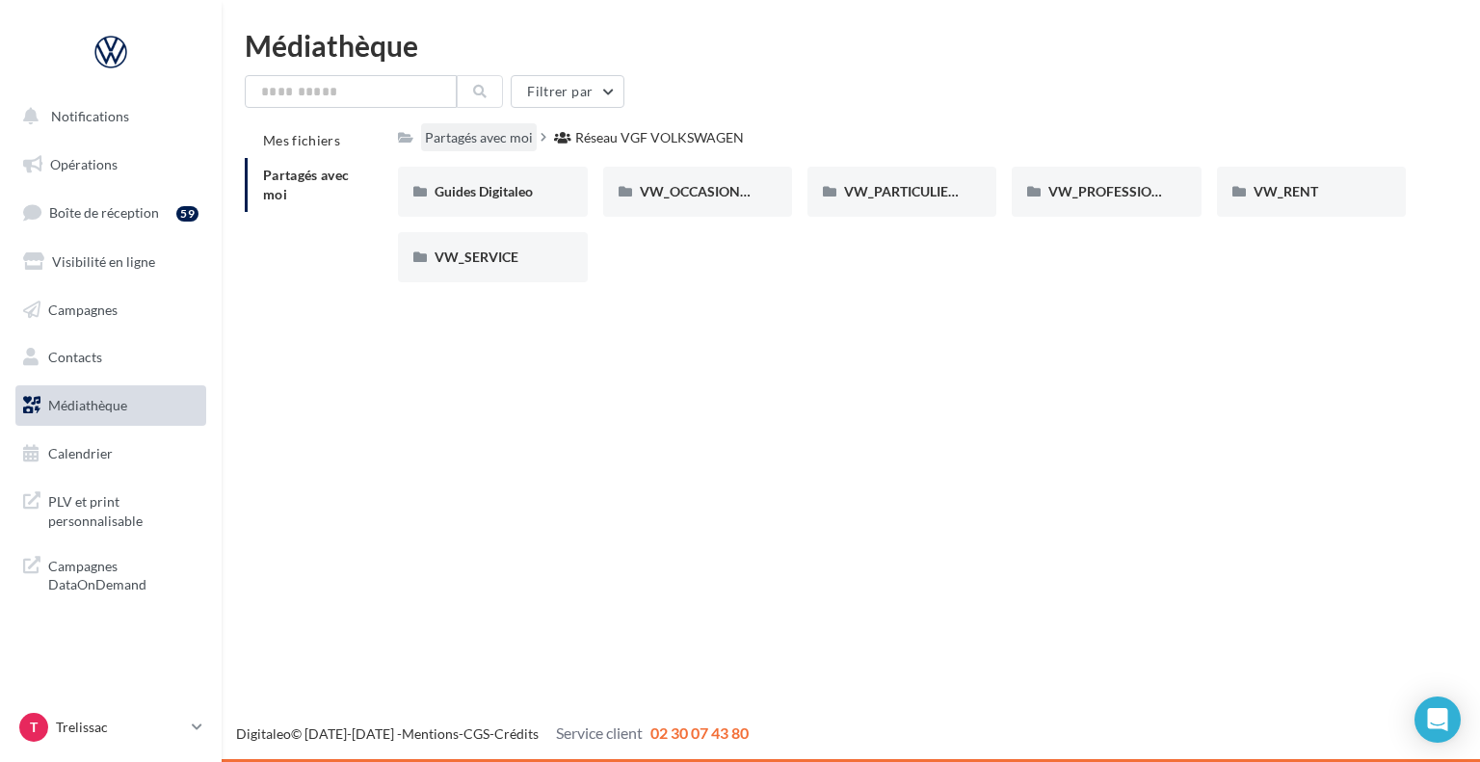
click at [502, 137] on div "Partagés avec moi" at bounding box center [479, 137] width 108 height 19
click at [1104, 193] on span "VW_PROFESSIONNELS" at bounding box center [1122, 191] width 146 height 16
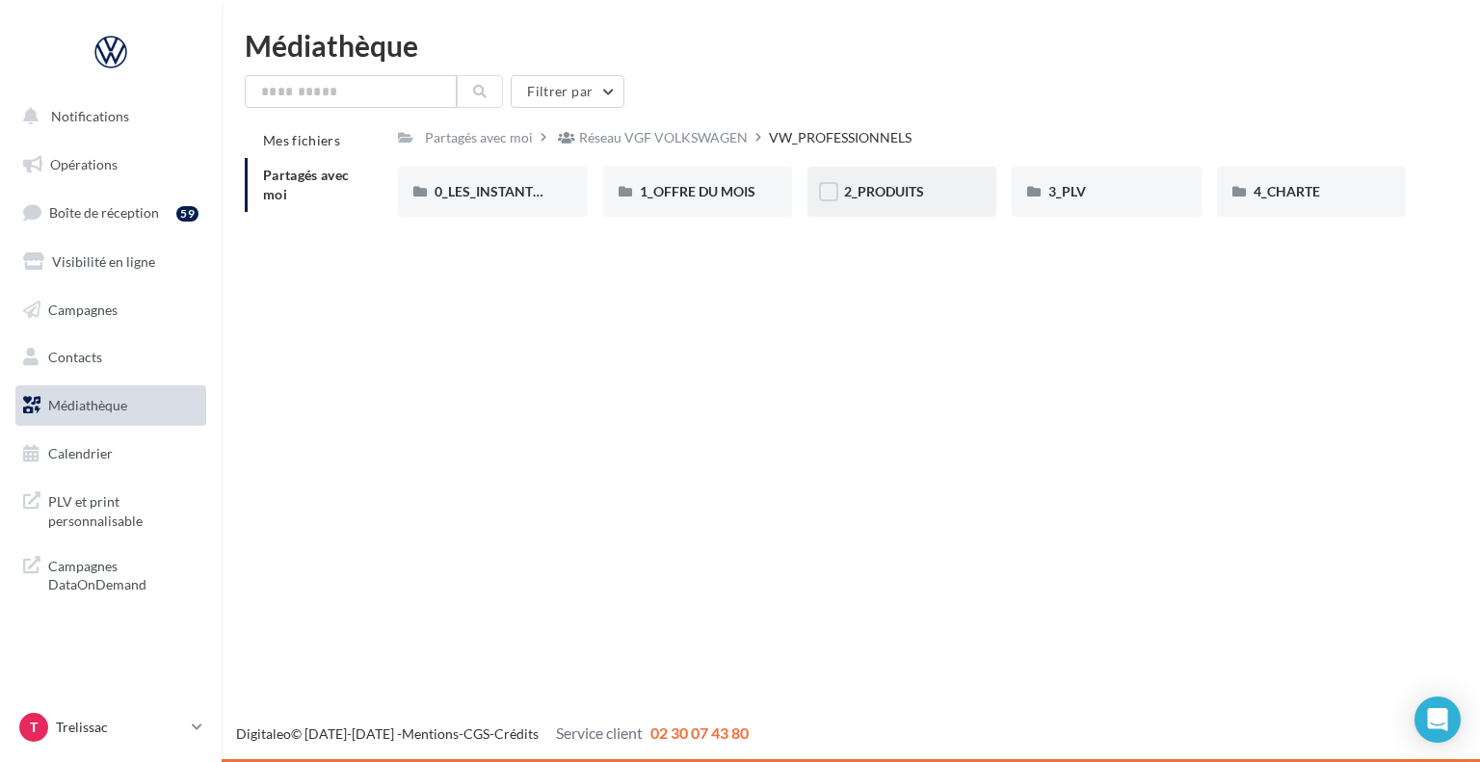
click at [884, 211] on div "2_PRODUITS" at bounding box center [902, 192] width 189 height 50
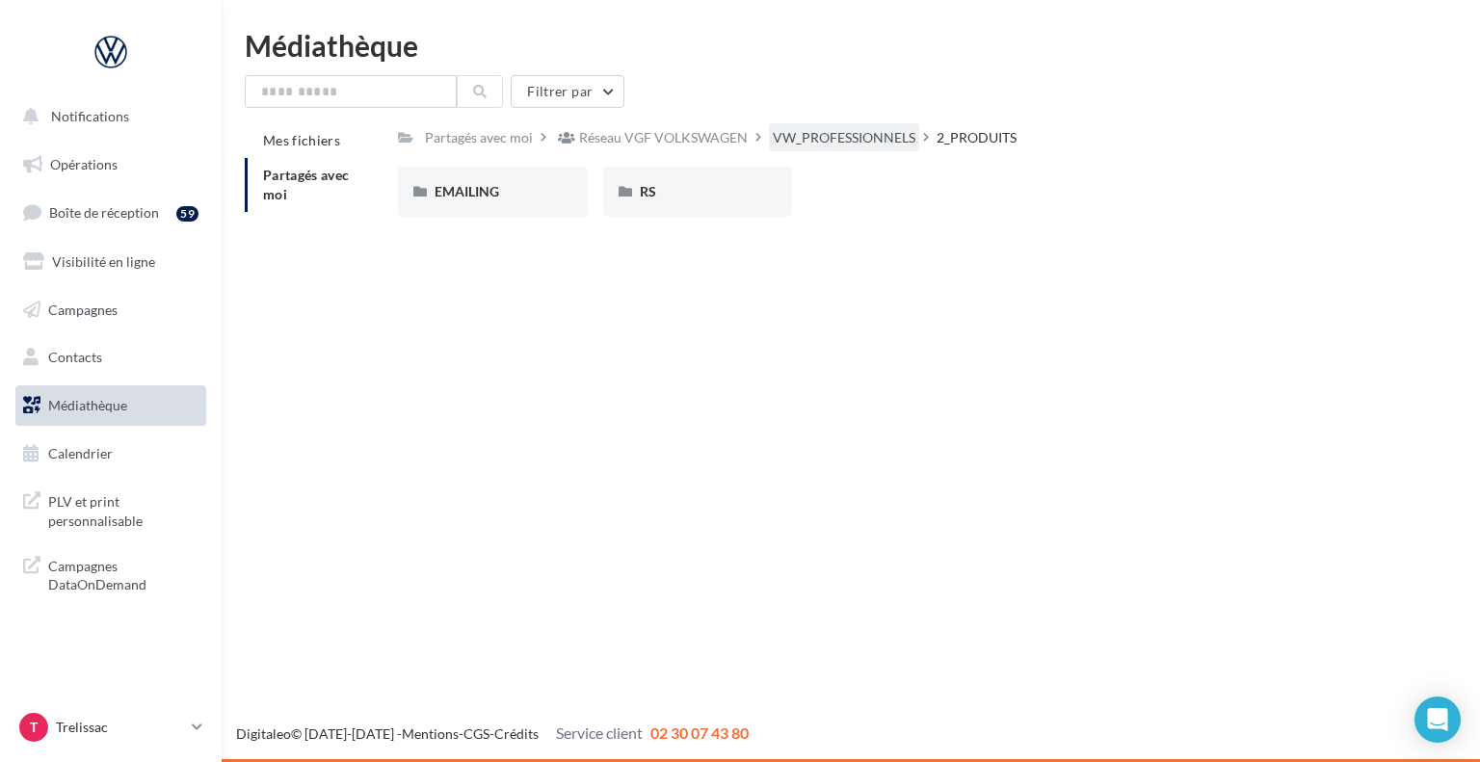
click at [872, 138] on div "VW_PROFESSIONNELS" at bounding box center [844, 137] width 143 height 19
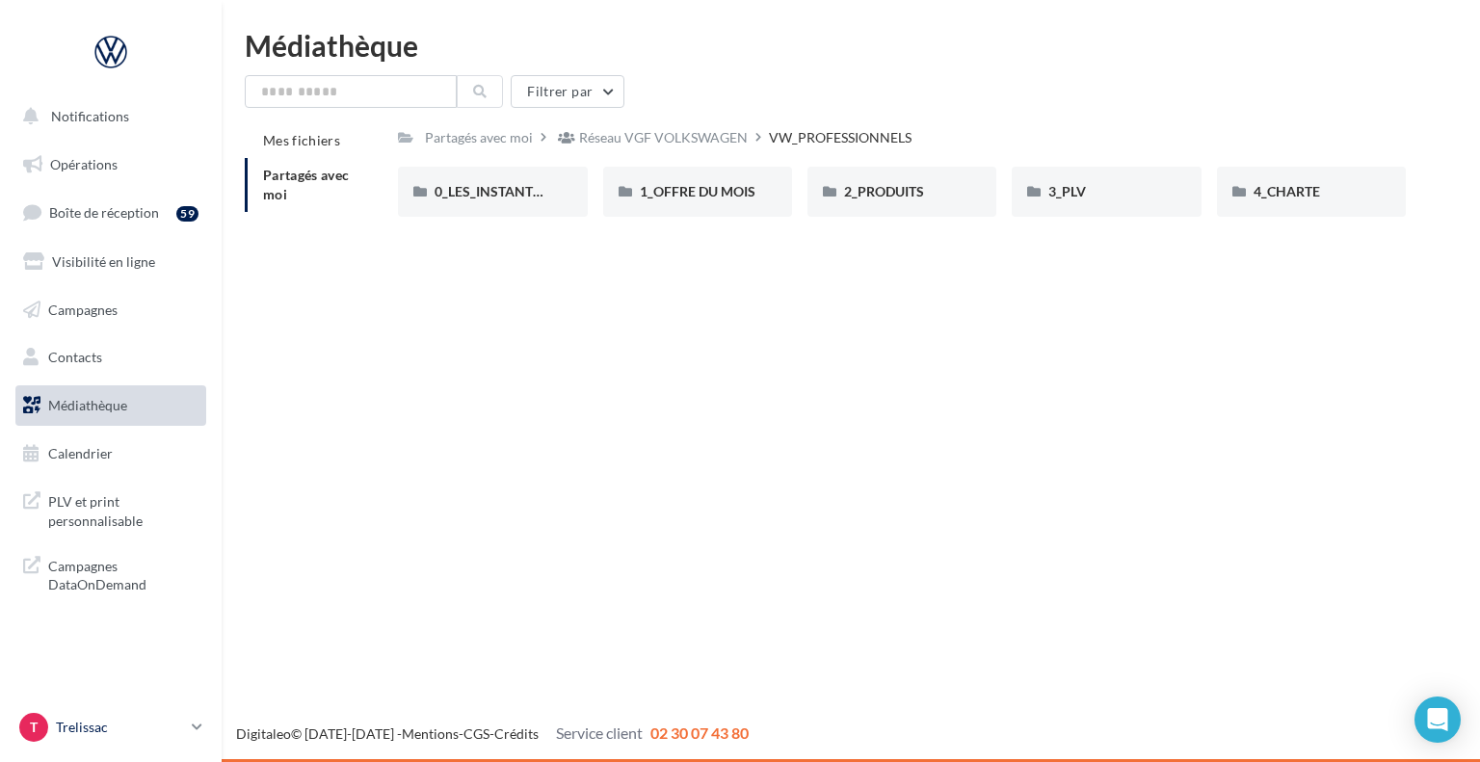
click at [111, 724] on p "Trelissac" at bounding box center [120, 727] width 128 height 19
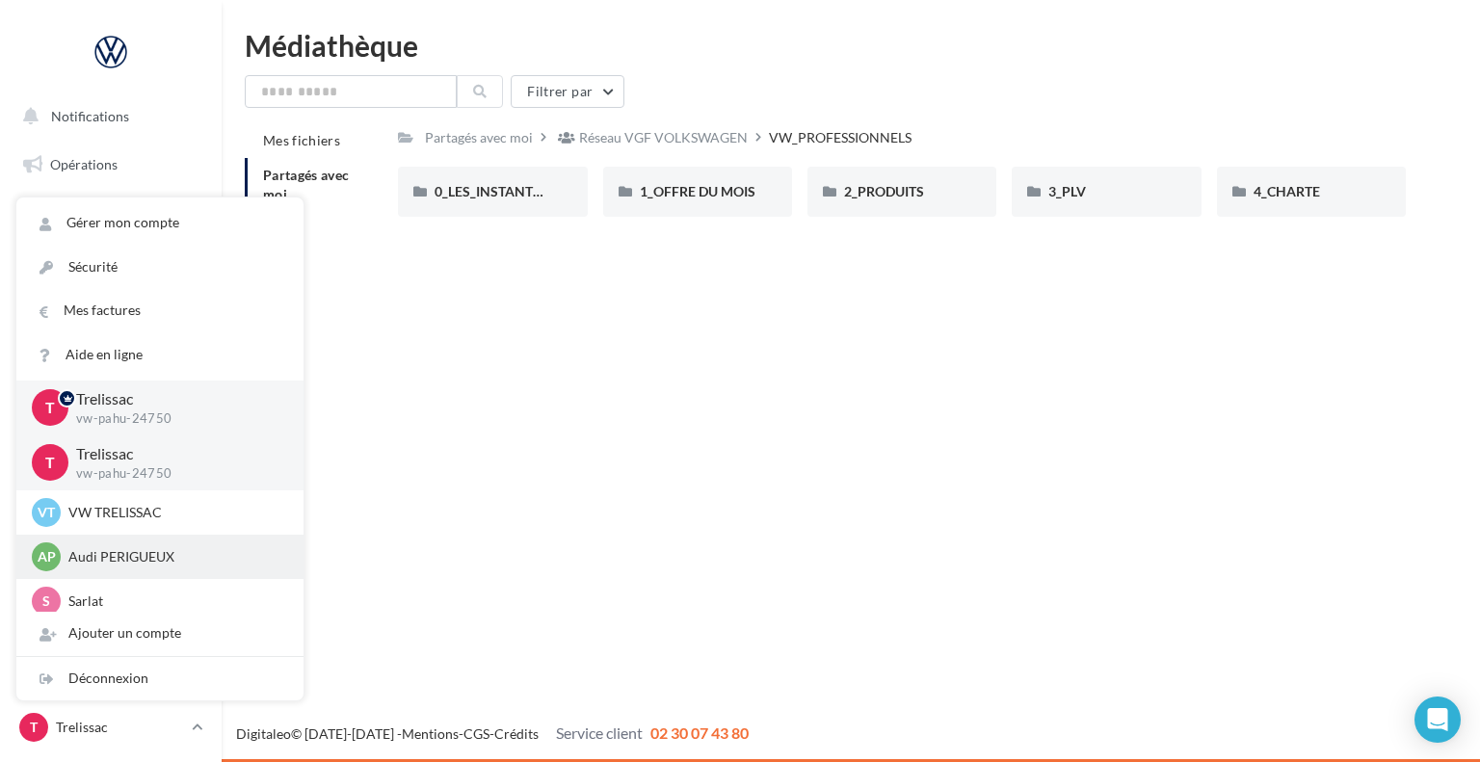
scroll to position [11, 0]
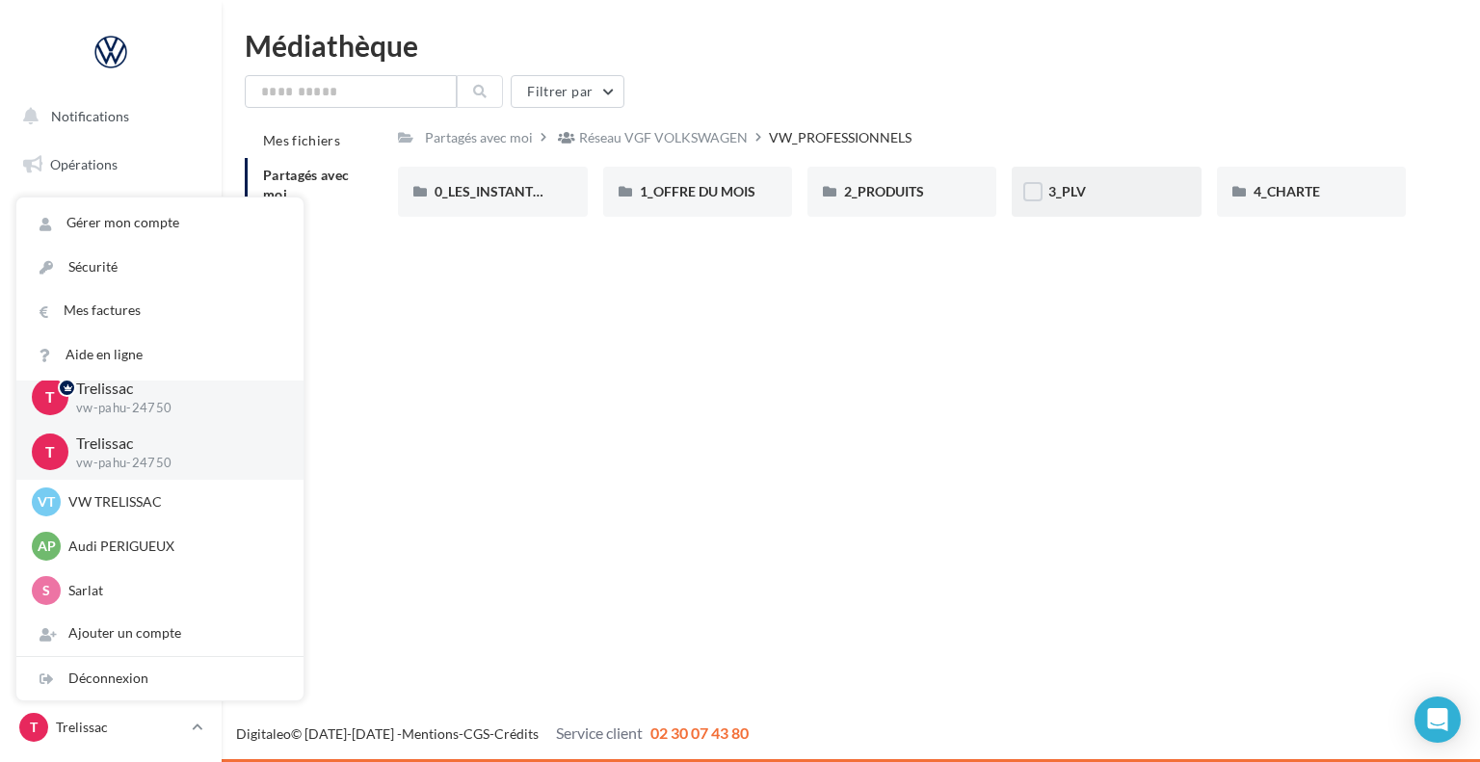
click at [1105, 201] on div "3_PLV" at bounding box center [1107, 191] width 116 height 19
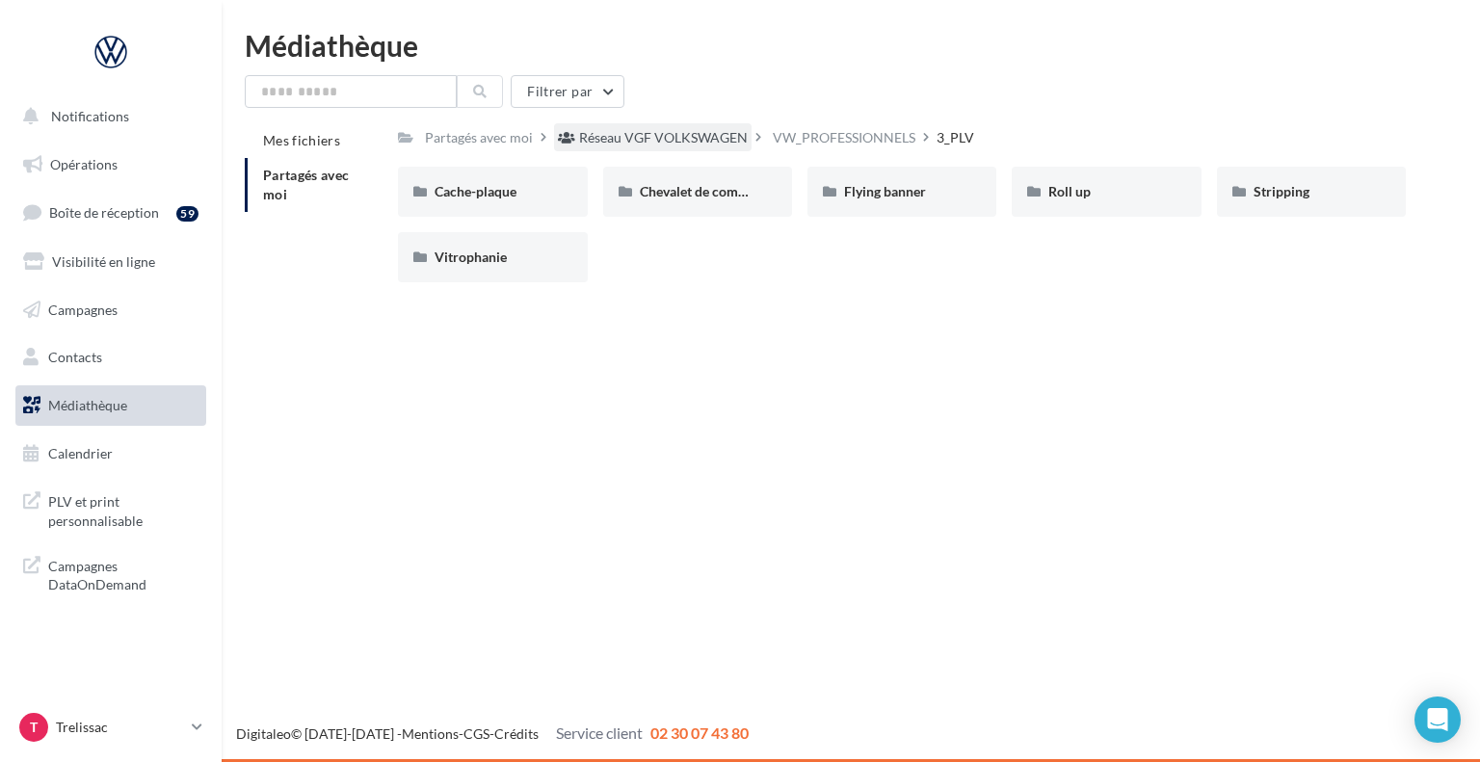
click at [653, 126] on div "Réseau VGF VOLKSWAGEN" at bounding box center [653, 137] width 198 height 28
click at [1106, 207] on div "VW_PROFESSIONNELS" at bounding box center [1106, 192] width 189 height 50
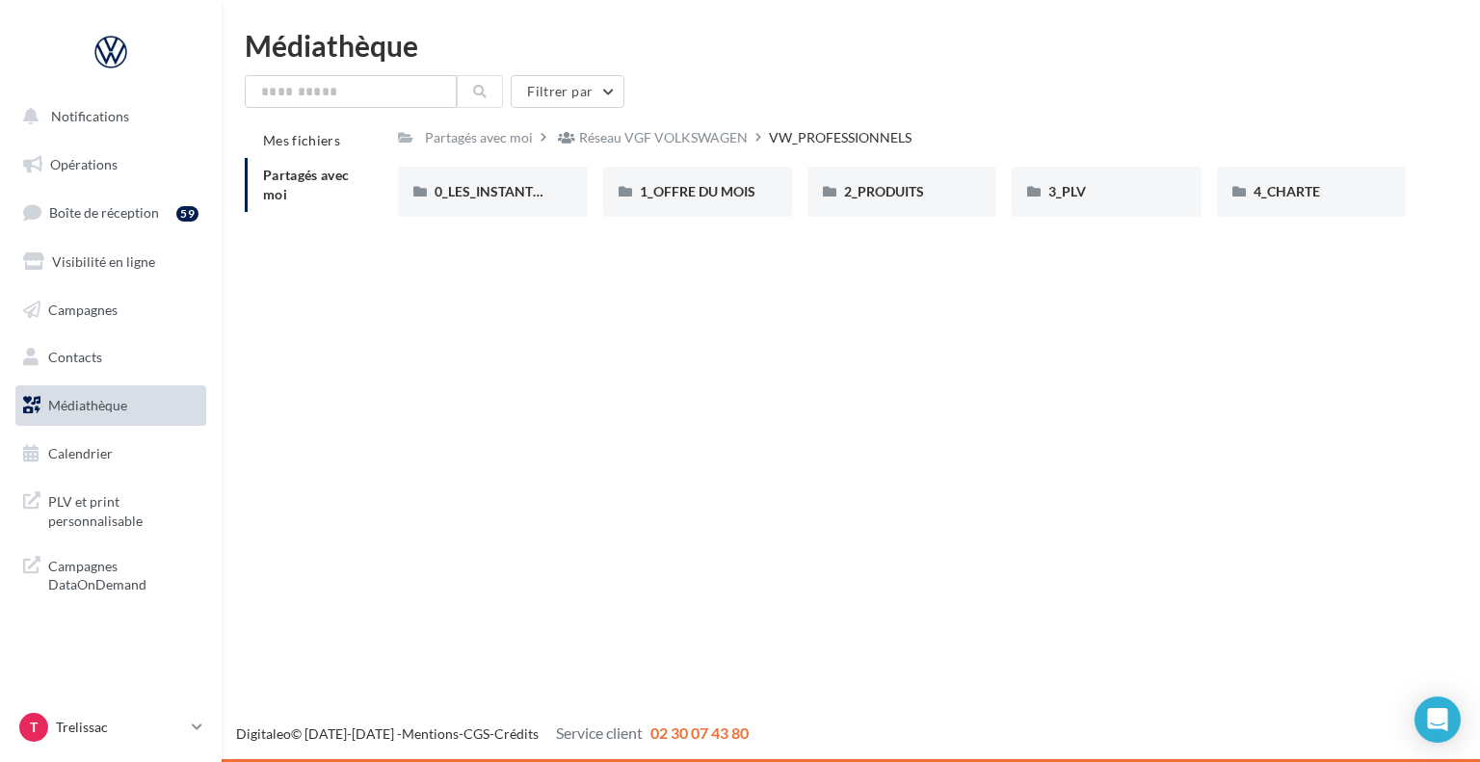
click at [952, 234] on div "Mes fichiers Partagés avec moi Partagés avec moi Réseau VGF VOLKSWAGEN VW_PROFE…" at bounding box center [859, 183] width 1228 height 120
click at [903, 175] on div "2_PRODUITS" at bounding box center [902, 192] width 189 height 50
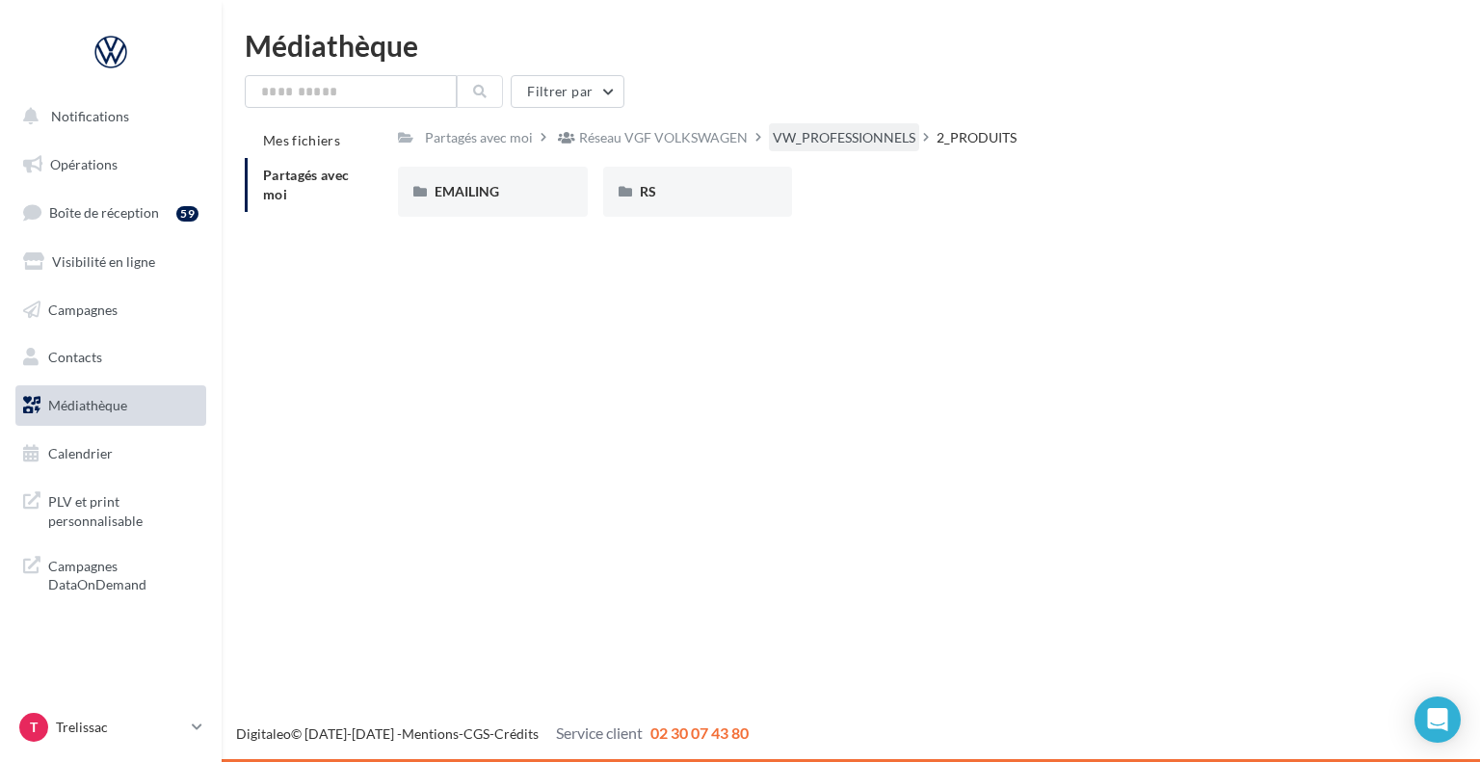
click at [798, 134] on div "VW_PROFESSIONNELS" at bounding box center [844, 137] width 143 height 19
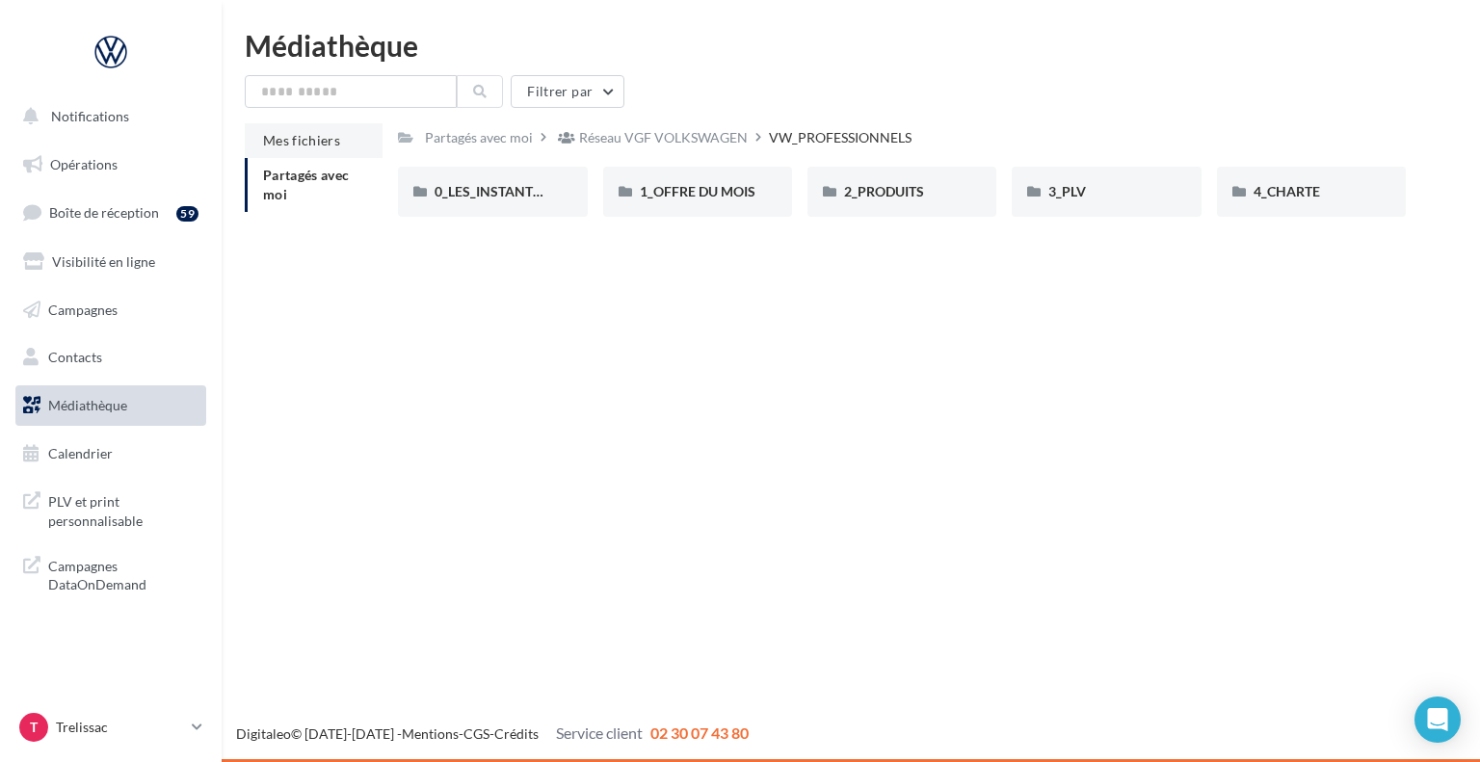
click at [305, 138] on span "Mes fichiers" at bounding box center [301, 140] width 77 height 16
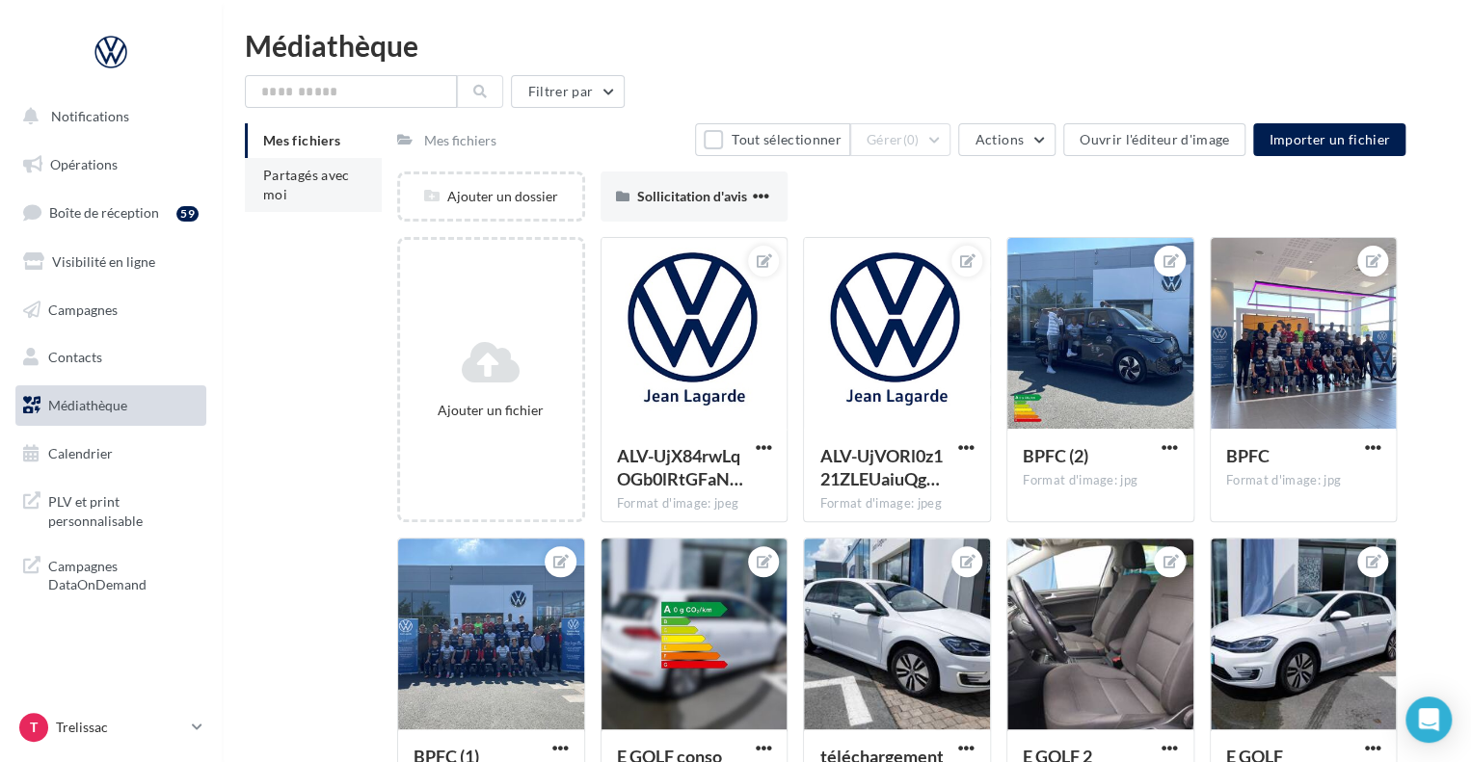
click at [298, 176] on span "Partagés avec moi" at bounding box center [306, 185] width 87 height 36
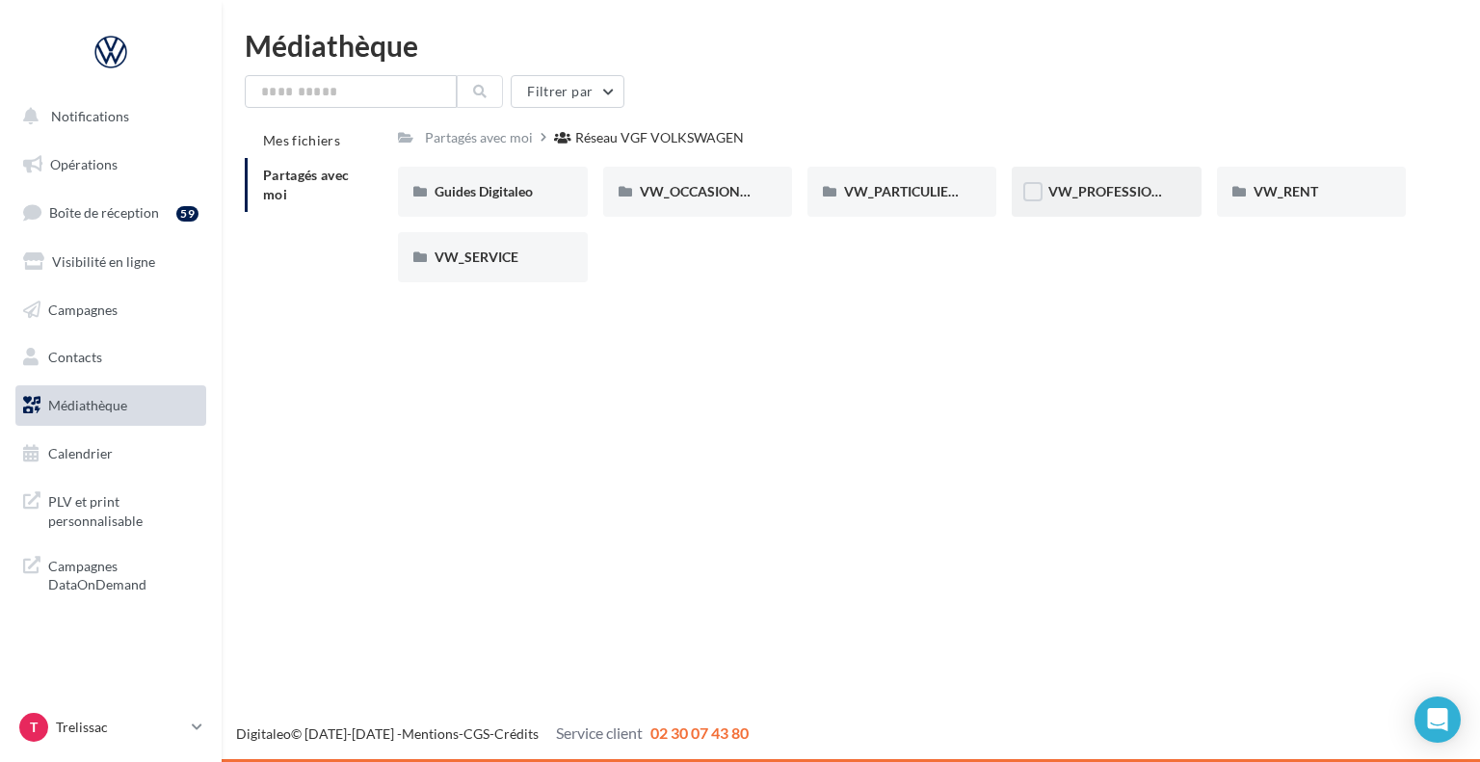
click at [1087, 203] on div "VW_PROFESSIONNELS" at bounding box center [1106, 192] width 189 height 50
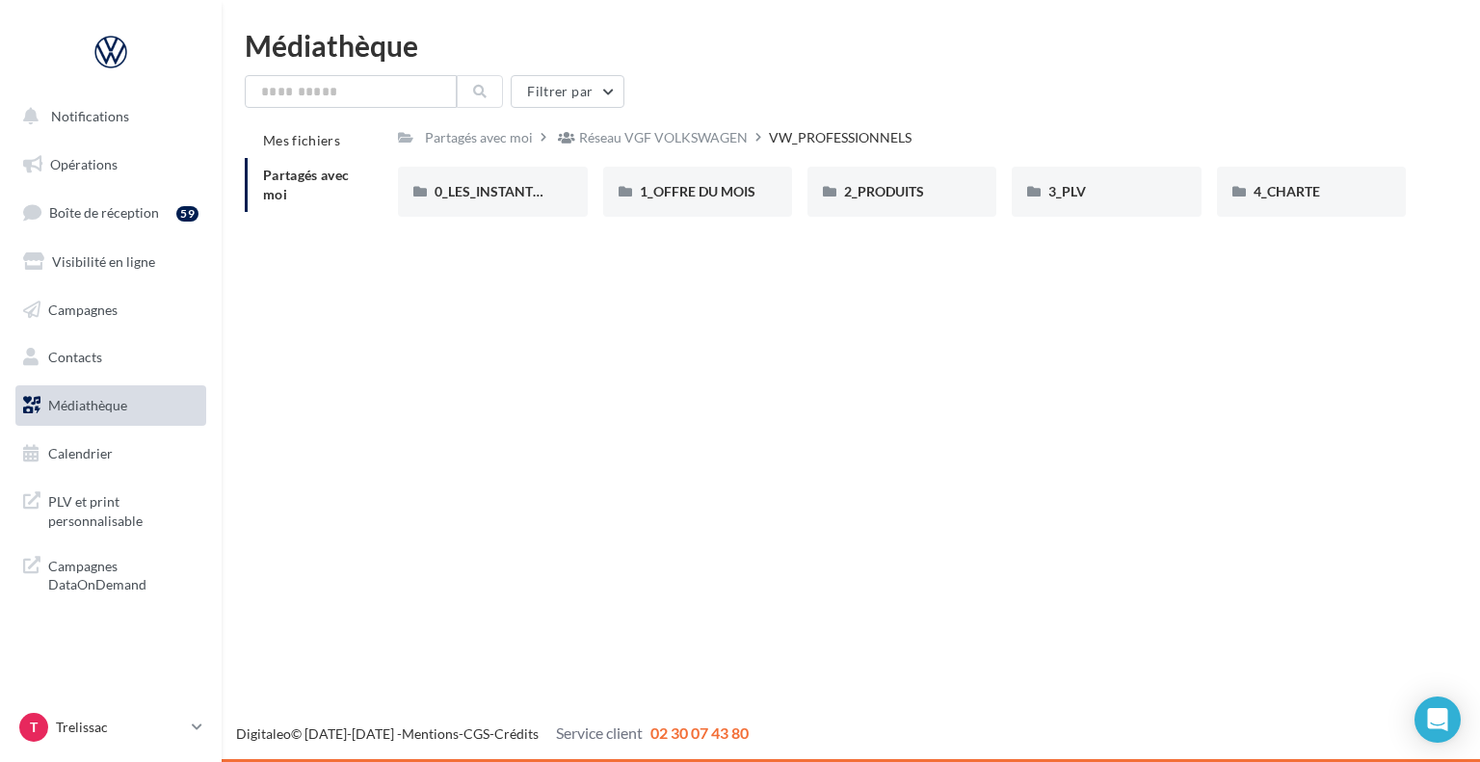
click at [896, 527] on div "Notifications Opérations Boîte de réception 59 Visibilité en ligne Campagnes Co…" at bounding box center [740, 381] width 1480 height 762
click at [687, 129] on div "Réseau VGF VOLKSWAGEN" at bounding box center [663, 137] width 169 height 19
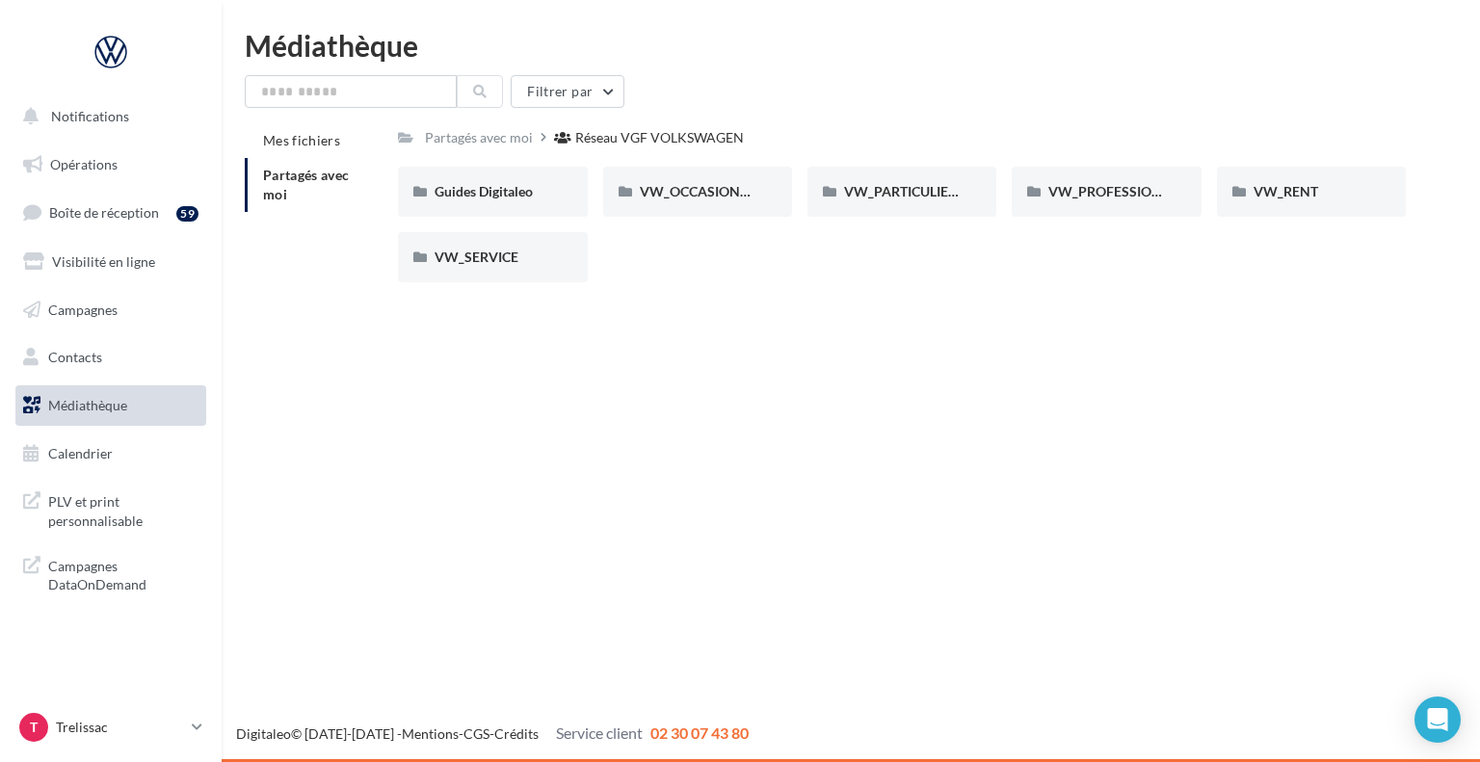
click at [810, 93] on div "Filtrer par" at bounding box center [851, 91] width 1212 height 33
